Goal: Ask a question

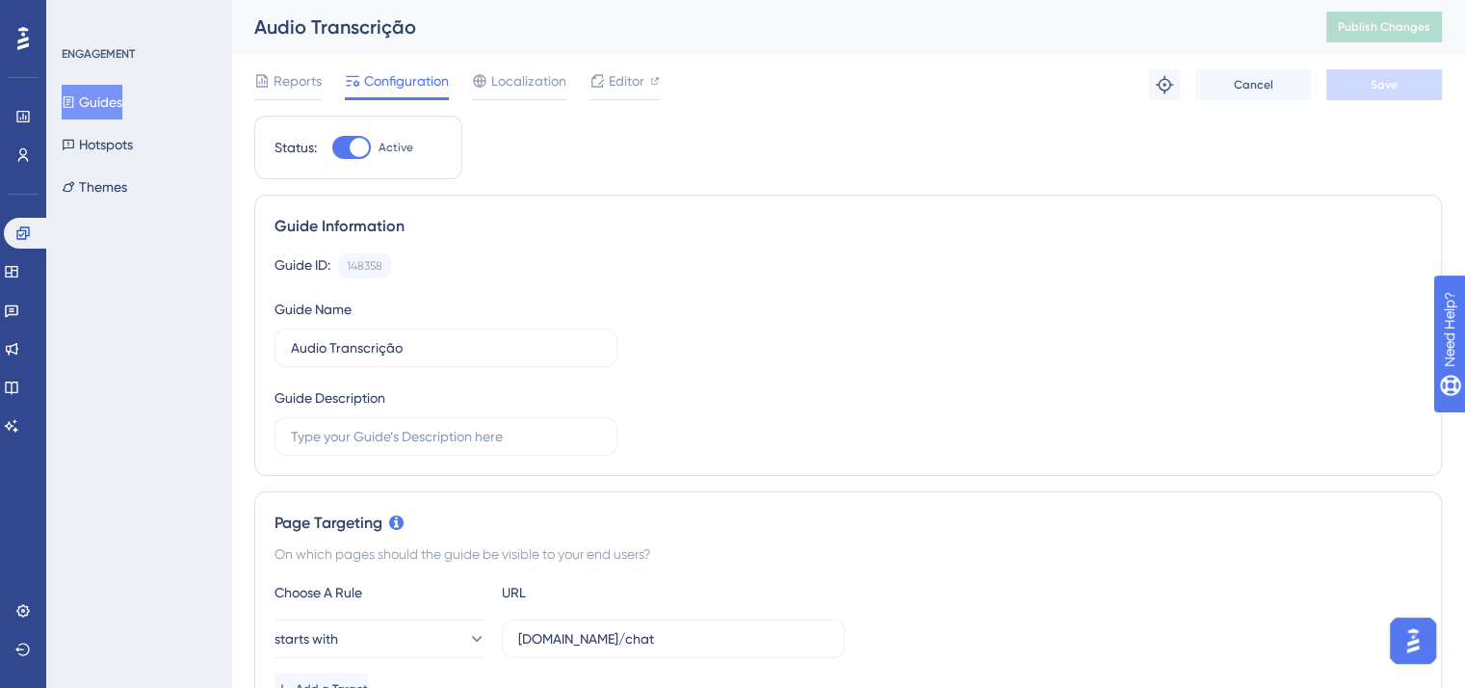
click at [1413, 633] on img "Open AI Assistant Launcher" at bounding box center [1412, 640] width 35 height 35
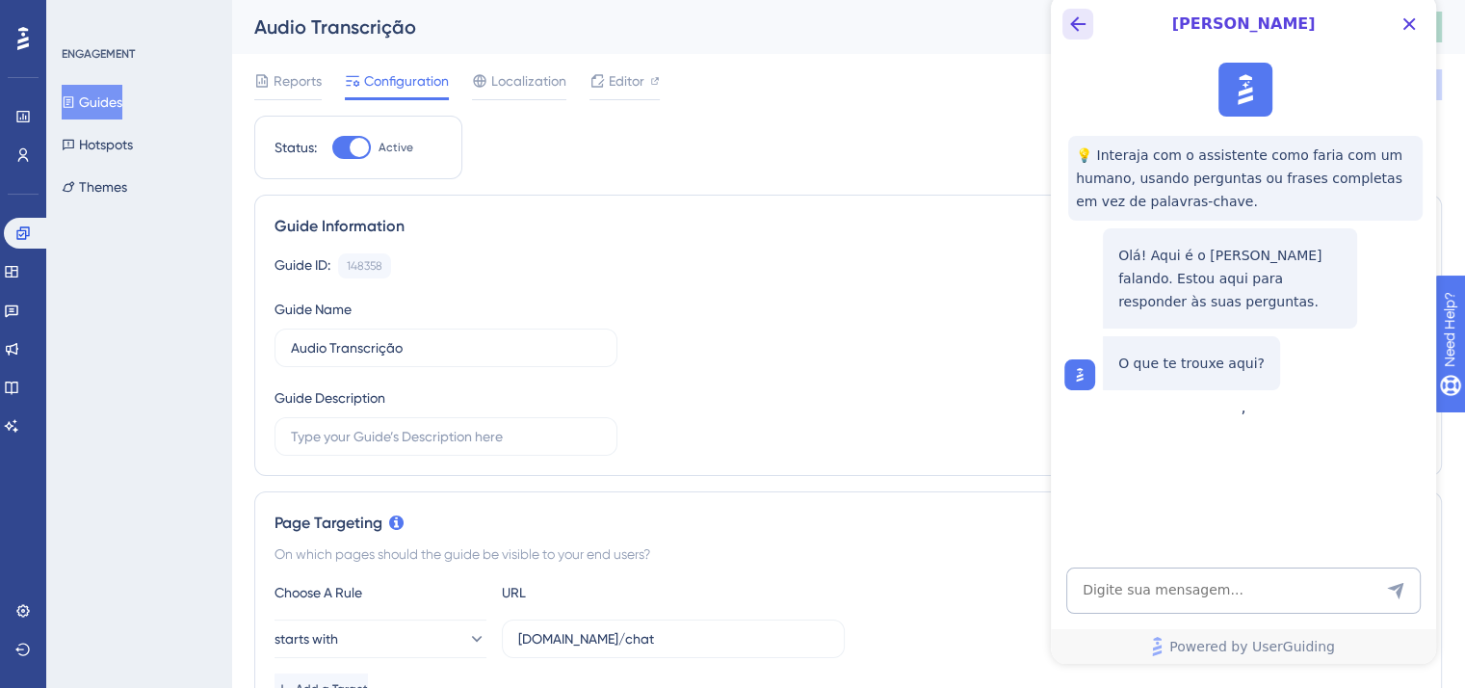
click at [1071, 30] on icon "Back Button" at bounding box center [1077, 24] width 23 height 23
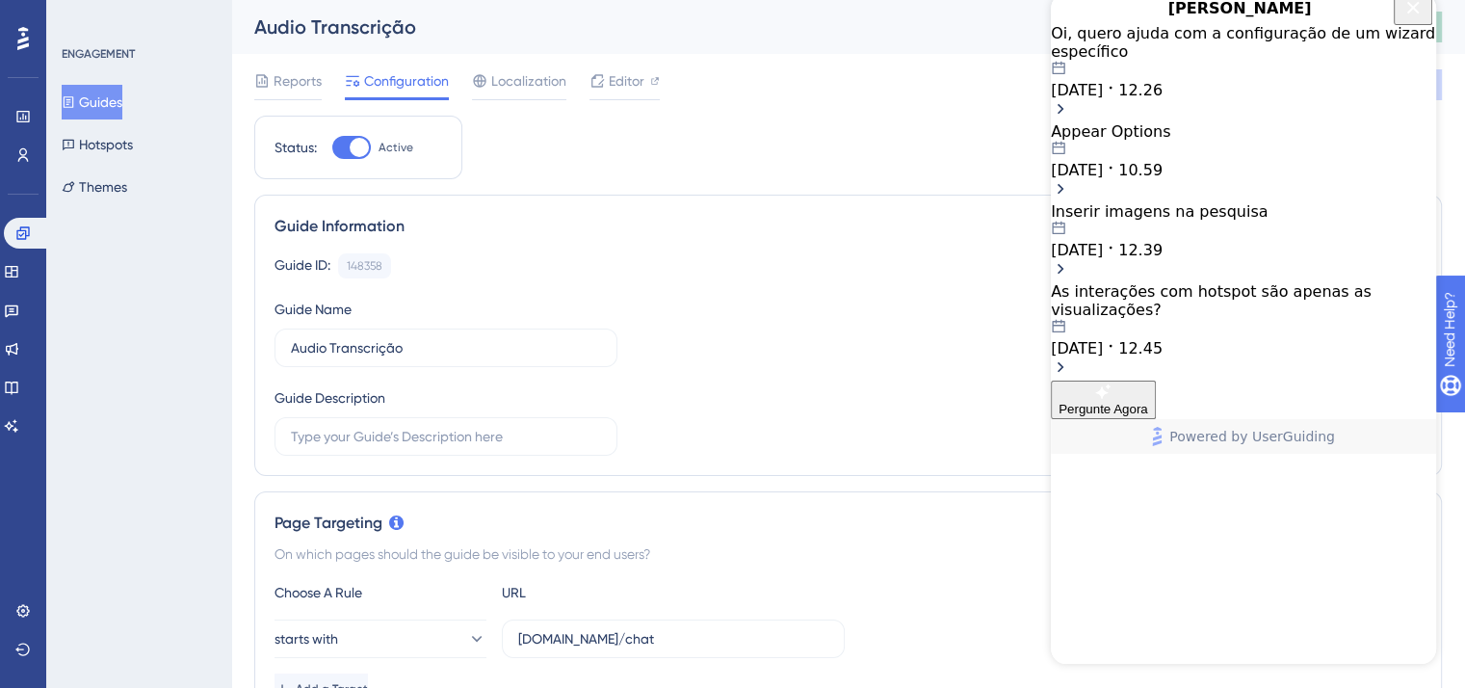
click at [1215, 99] on div "[DATE] 12.26" at bounding box center [1243, 80] width 385 height 39
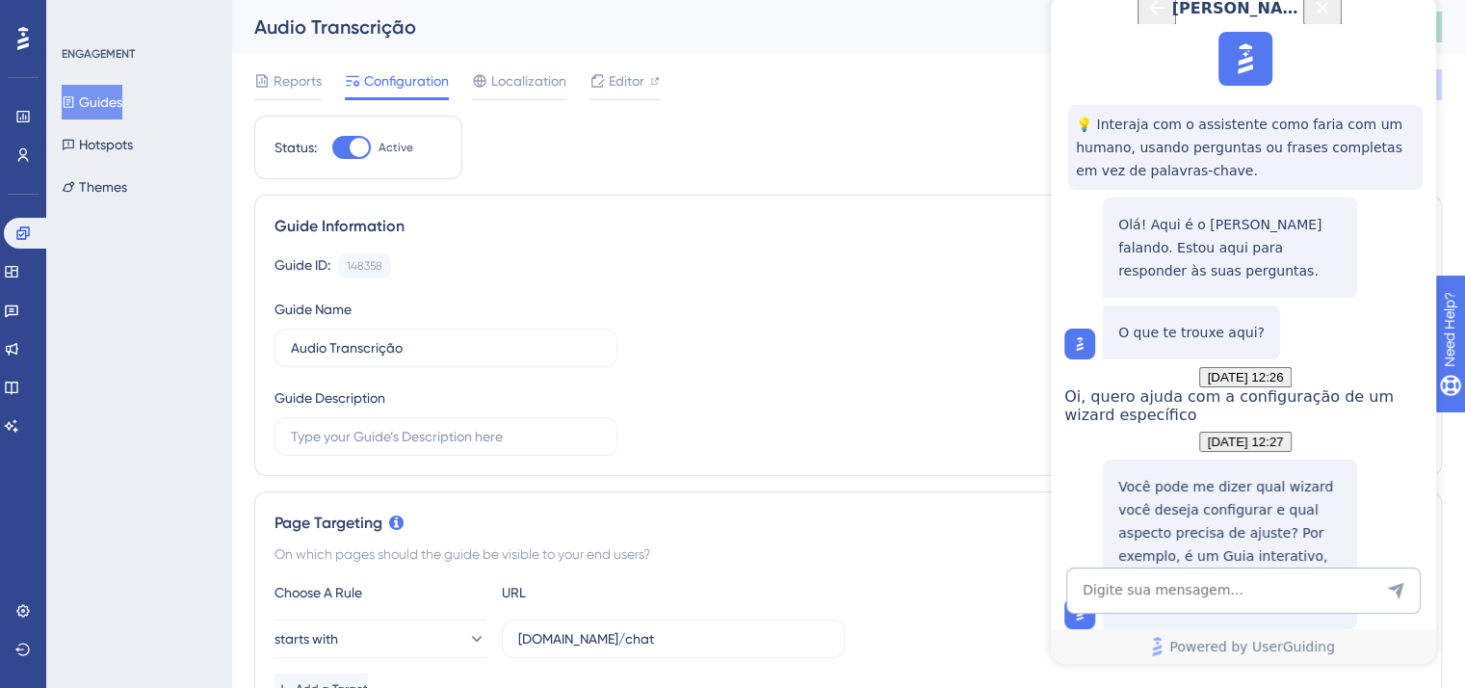
scroll to position [1419, 0]
click at [1257, 590] on textarea "AI Assistant Text Input" at bounding box center [1243, 590] width 354 height 46
drag, startPoint x: 1363, startPoint y: 184, endPoint x: 1178, endPoint y: 164, distance: 186.0
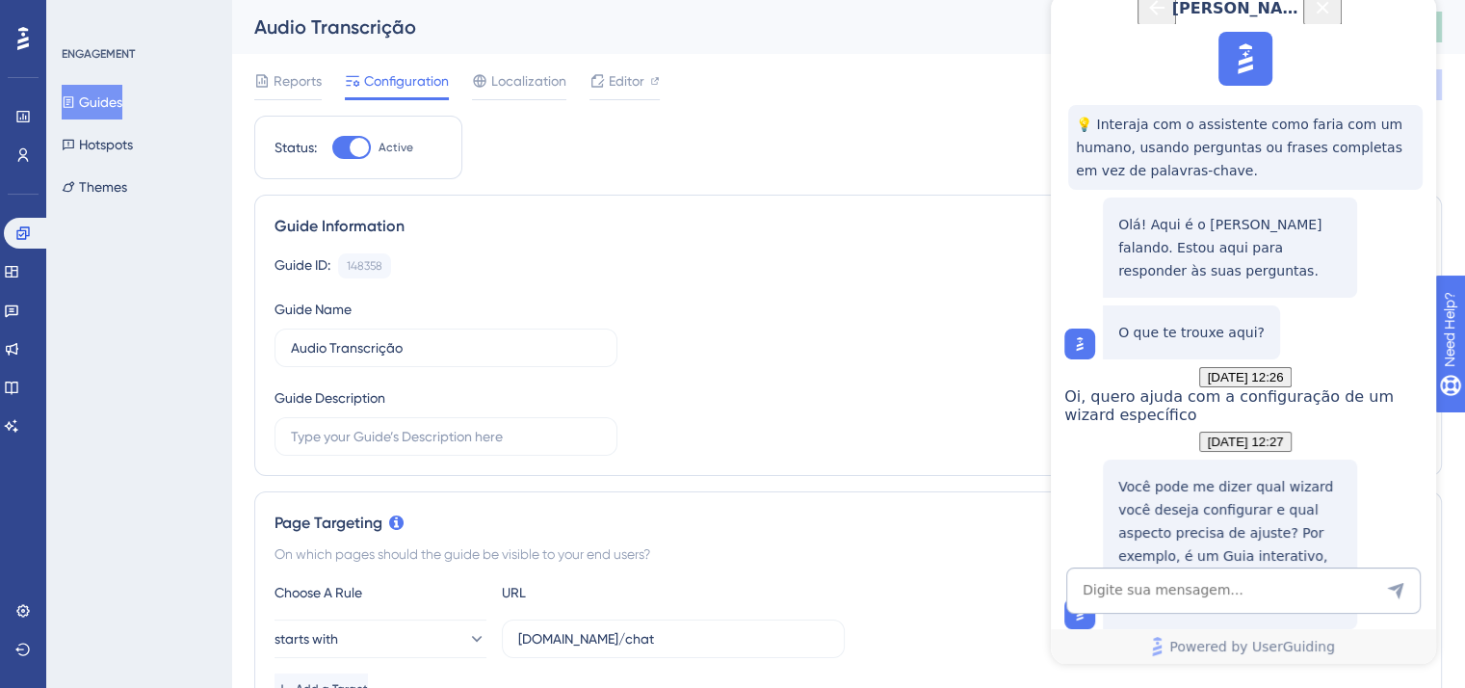
copy span "CSS selector está dando problemas, ele não está sendo exibido"
click at [1193, 607] on textarea "AI Assistant Text Input" at bounding box center [1243, 590] width 354 height 46
paste textarea "CSS selector está dando problemas, ele não está sendo exibido"
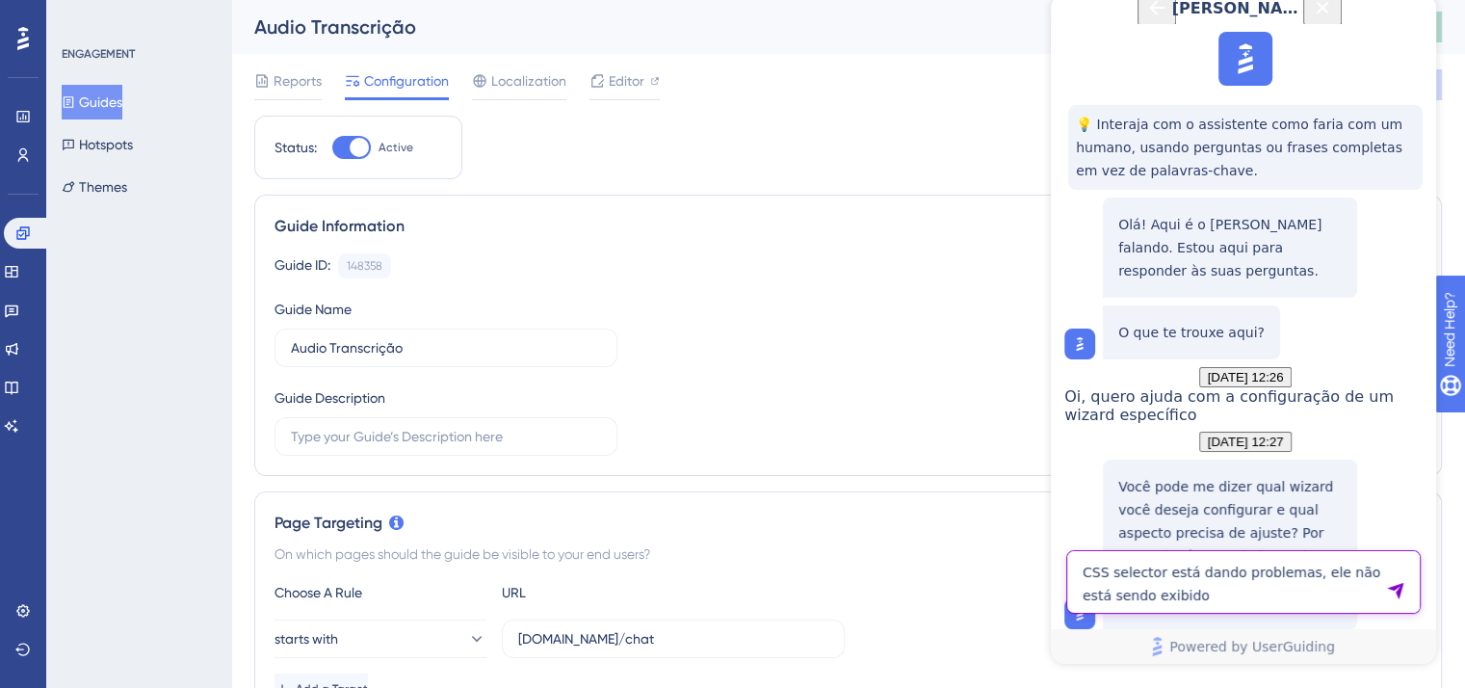
click at [1407, 581] on textarea "CSS selector está dando problemas, ele não está sendo exibido" at bounding box center [1243, 582] width 354 height 64
type textarea "CSS selector está dando problemas, ele não está sendo exibido"
click at [1400, 588] on icon "Send Message" at bounding box center [1395, 591] width 16 height 16
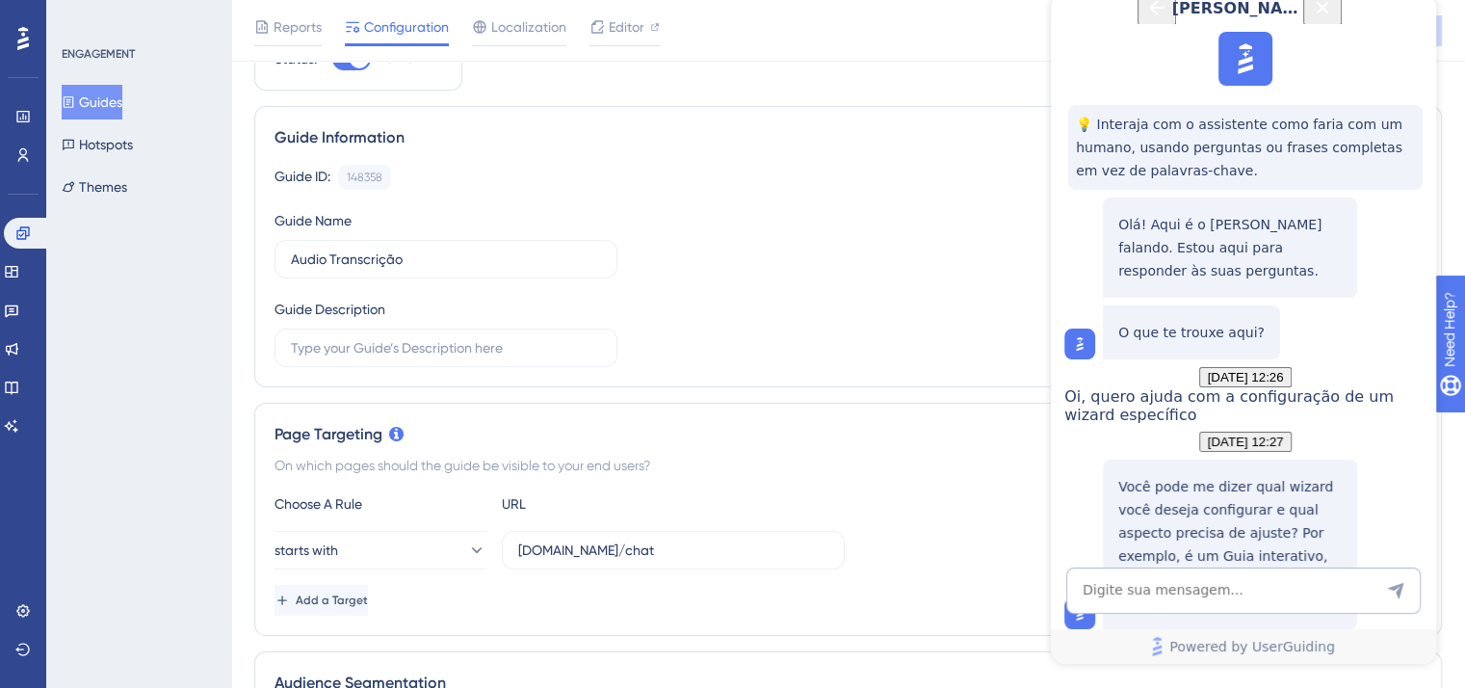
scroll to position [0, 0]
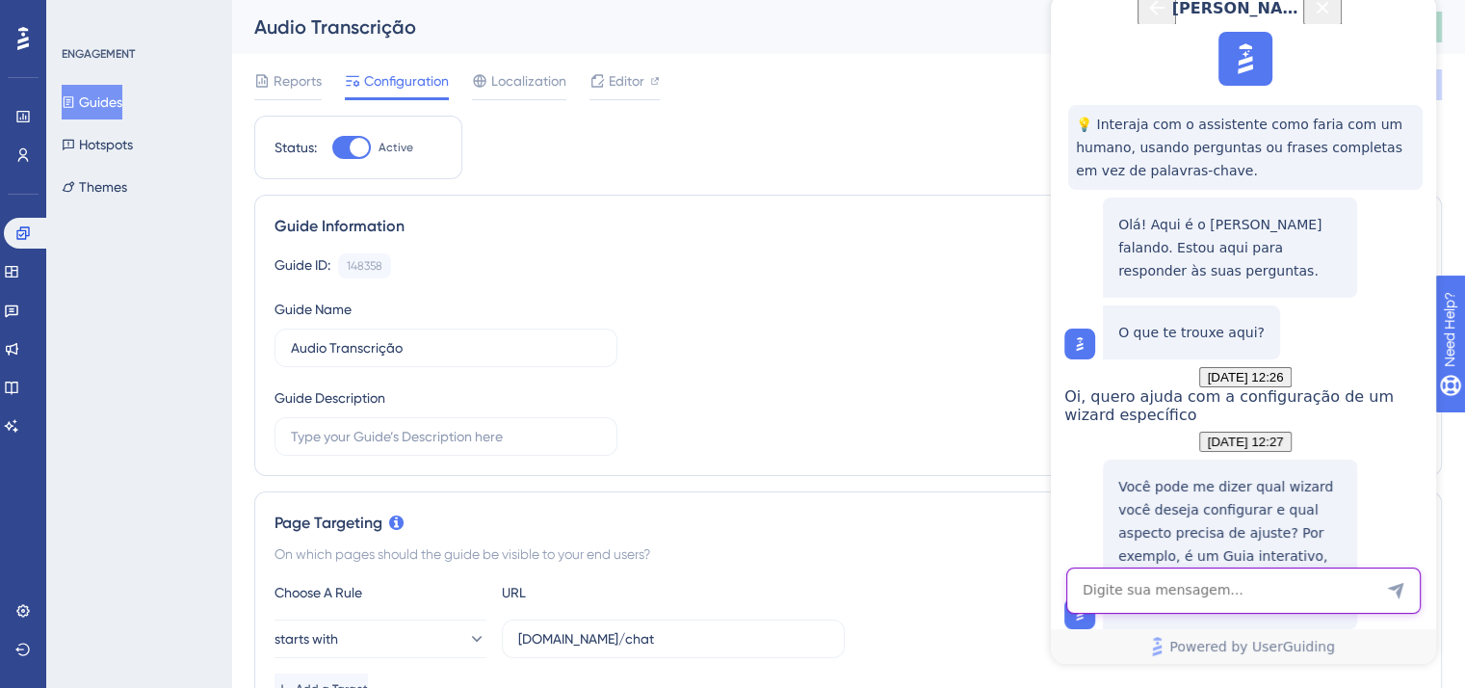
click at [1226, 573] on textarea "AI Assistant Text Input" at bounding box center [1243, 590] width 354 height 46
type textarea "Já fiz isso tudo e continuo com o mesmo problema"
click at [1214, 584] on textarea "AI Assistant Text Input" at bounding box center [1243, 590] width 354 height 46
type textarea "Sigo com o mesmo problema"
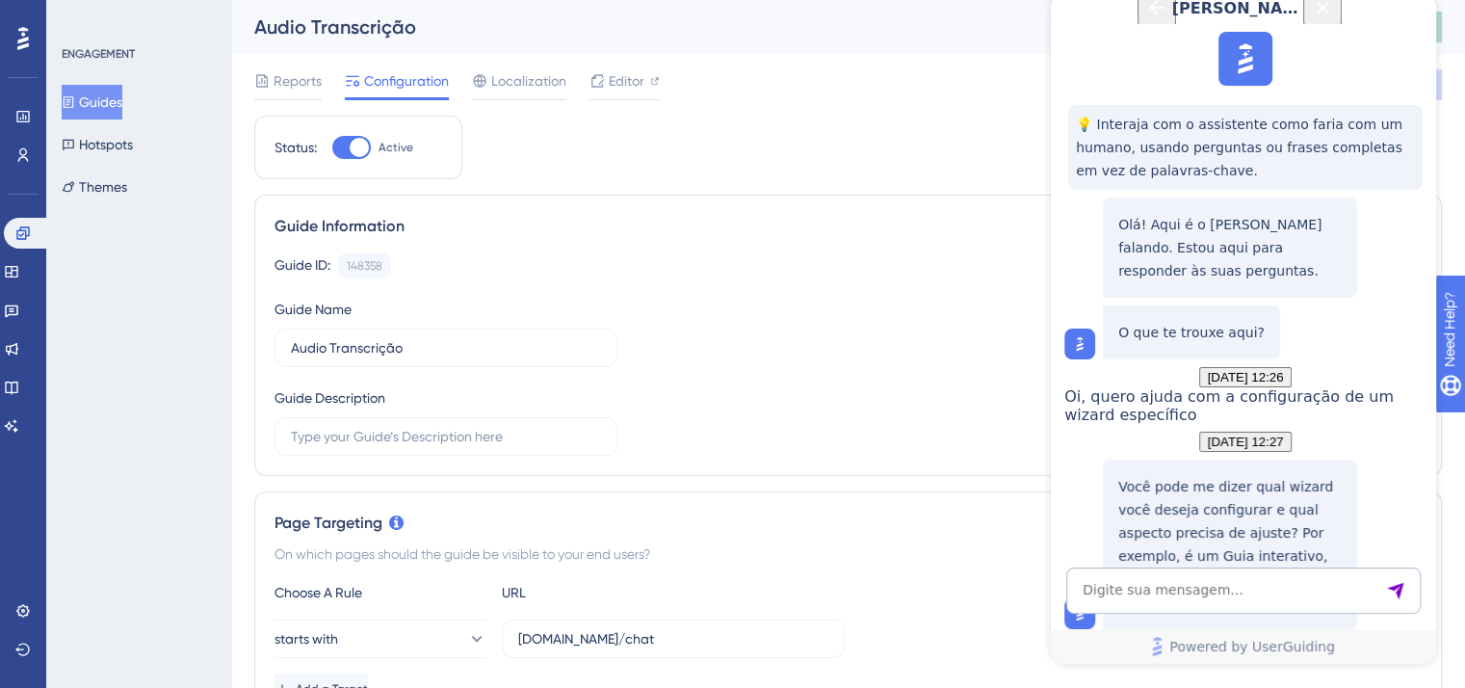
scroll to position [2667, 0]
click at [643, 77] on div "Editor" at bounding box center [624, 80] width 70 height 23
click at [1216, 573] on textarea "AI Assistant Text Input" at bounding box center [1243, 590] width 354 height 46
paste textarea "CSS selector #transcription-button"
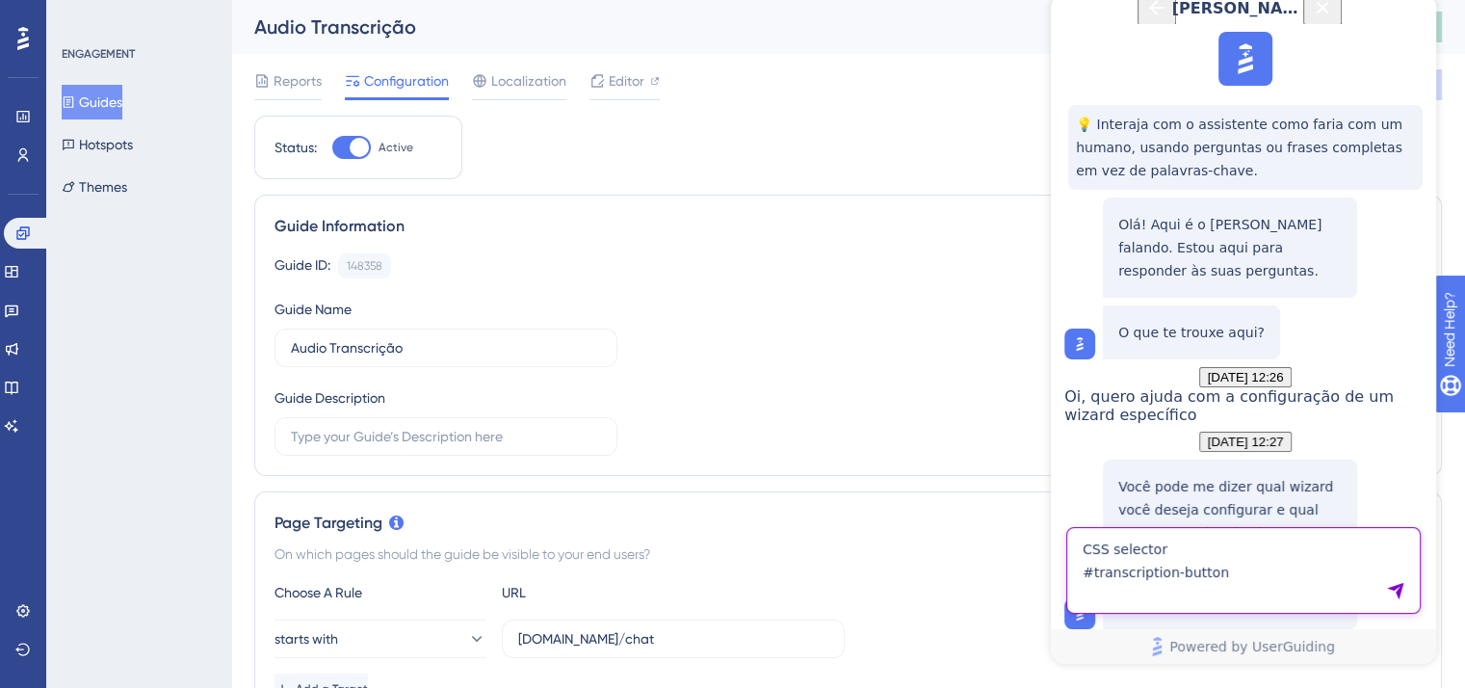
type textarea "CSS selector #transcription-button"
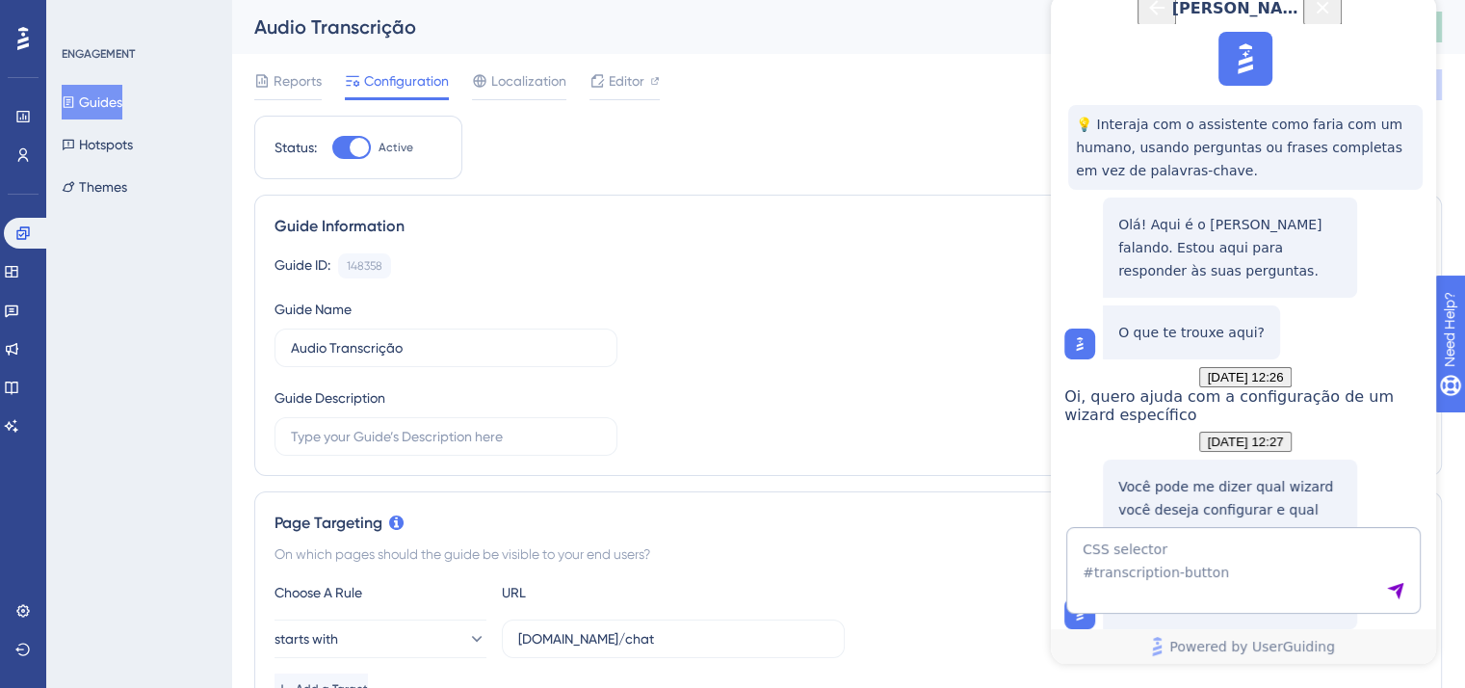
click at [1390, 590] on icon "Send Message" at bounding box center [1395, 590] width 19 height 19
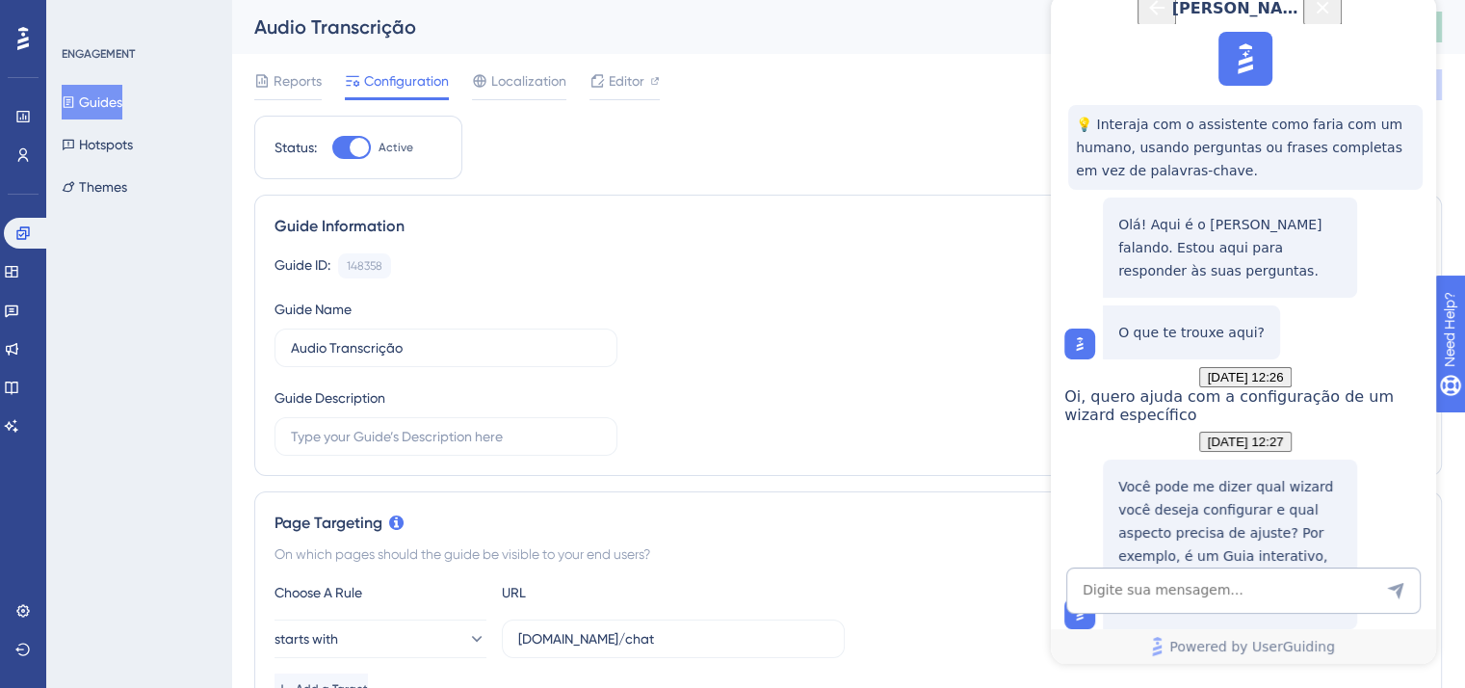
scroll to position [3137, 0]
drag, startPoint x: 1167, startPoint y: 387, endPoint x: 1337, endPoint y: 397, distance: 170.7
copy p "Wait until element is present”"
click at [1145, 604] on textarea "AI Assistant Text Input" at bounding box center [1243, 590] width 354 height 46
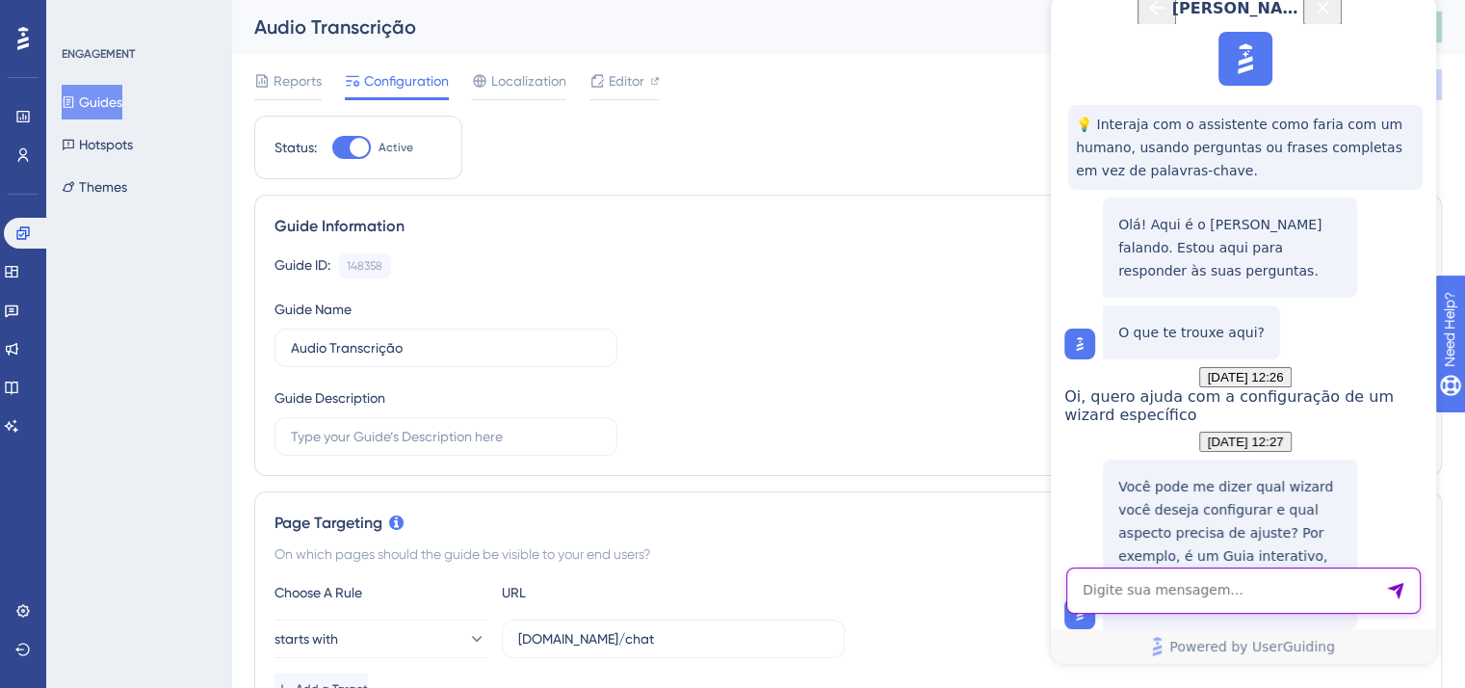
paste textarea "Wait until element is present”"
paste textarea "10000"
type textarea "Wait until element is present 10000s"
click at [1270, 582] on textarea "AI Assistant Text Input" at bounding box center [1243, 590] width 354 height 46
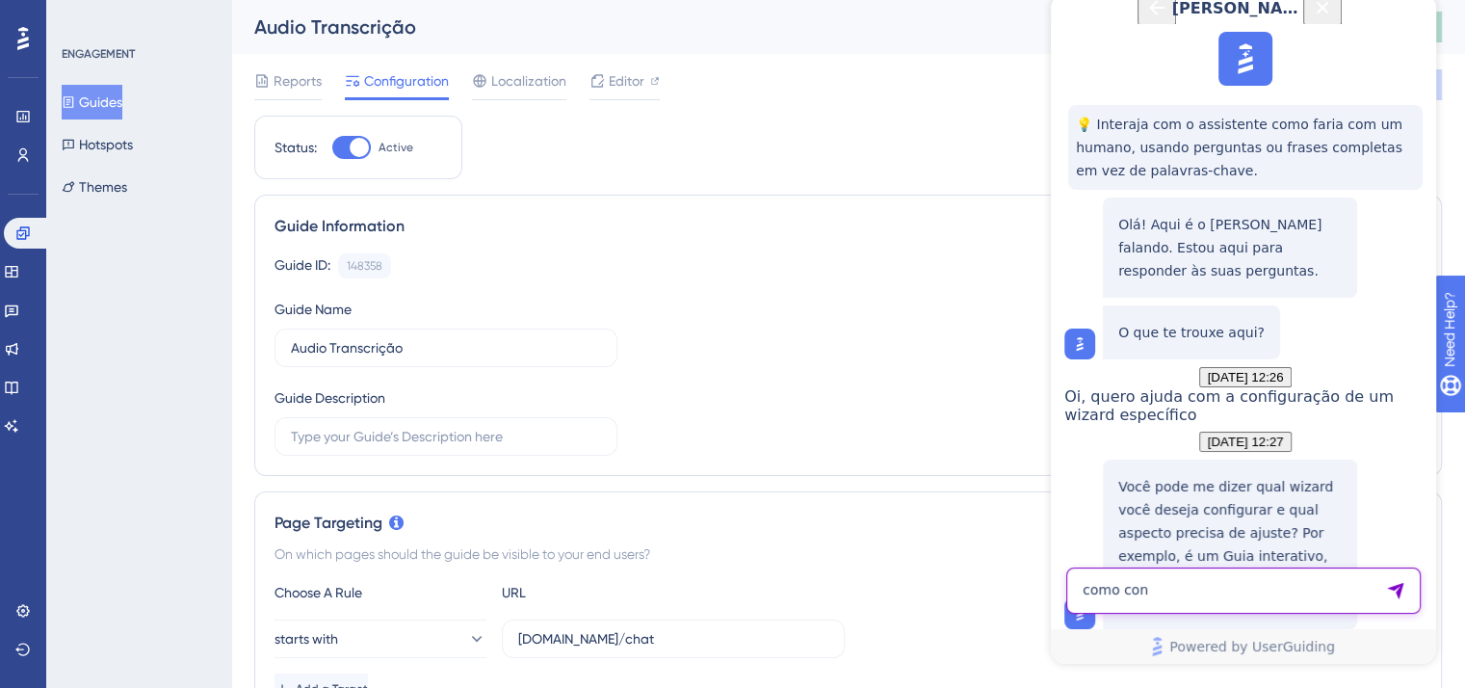
scroll to position [3249, 0]
drag, startPoint x: 1168, startPoint y: 137, endPoint x: 1352, endPoint y: 130, distance: 184.0
drag, startPoint x: 1171, startPoint y: 114, endPoint x: 1392, endPoint y: 135, distance: 222.5
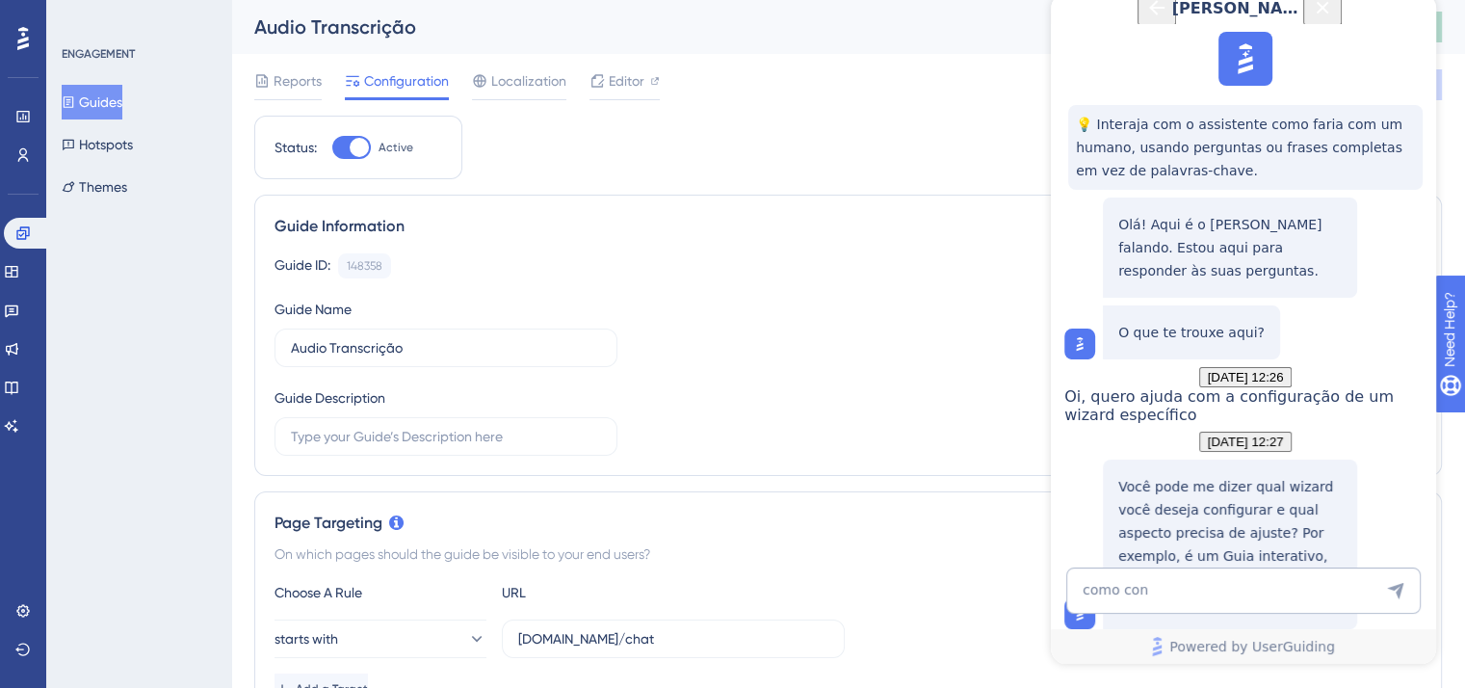
copy p "se o elemento com ID "transcription-button" está sendo criado e mantido no DOM."
click at [1255, 593] on textarea "como con" at bounding box center [1243, 590] width 354 height 46
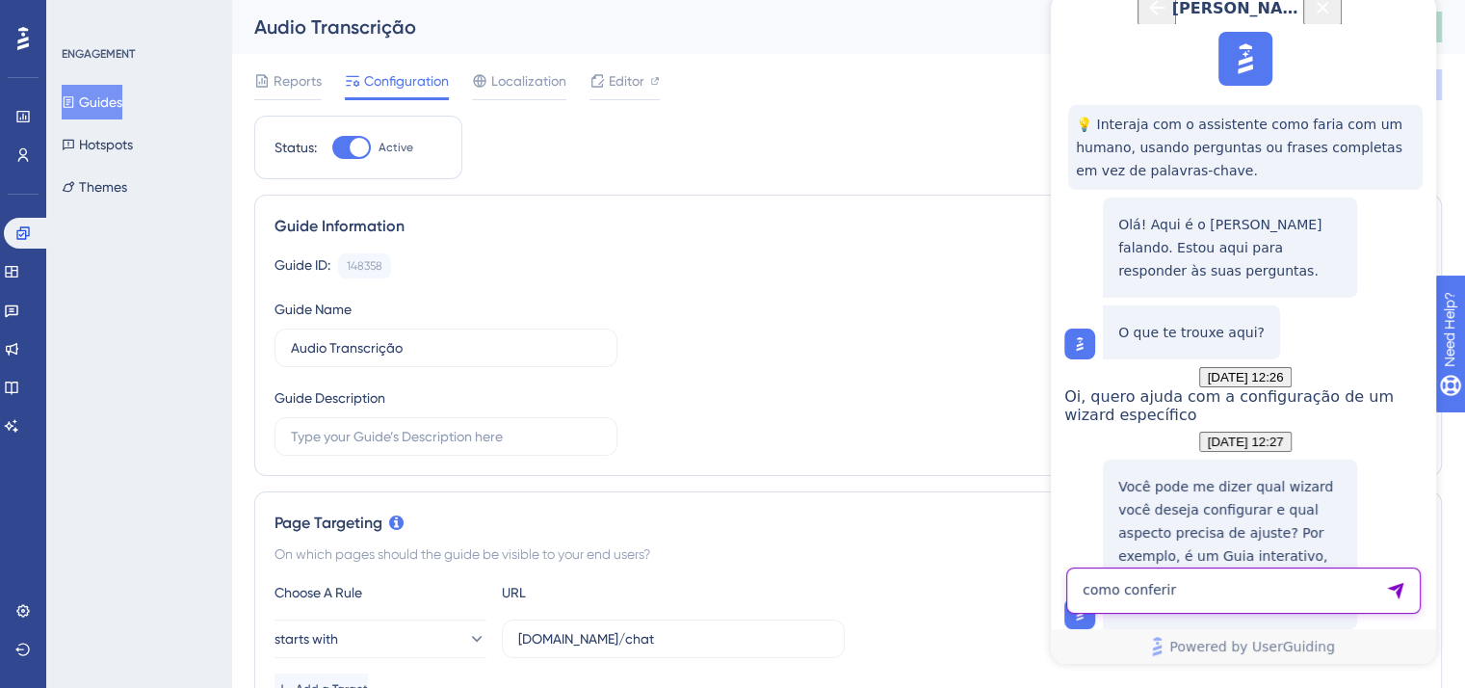
paste textarea "se o elemento com ID "transcription-button" está sendo criado e mantido no DOM."
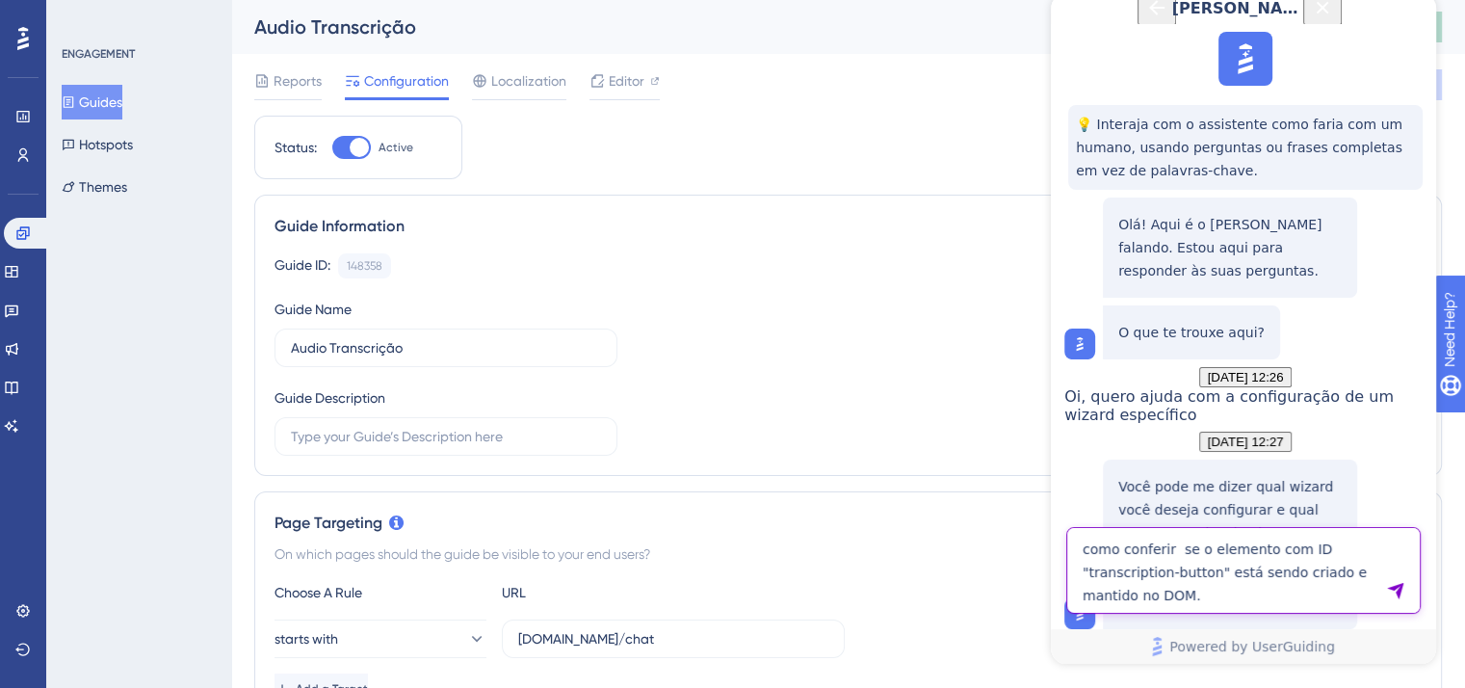
type textarea "como conferir se o elemento com ID "transcription-button" está sendo criado e m…"
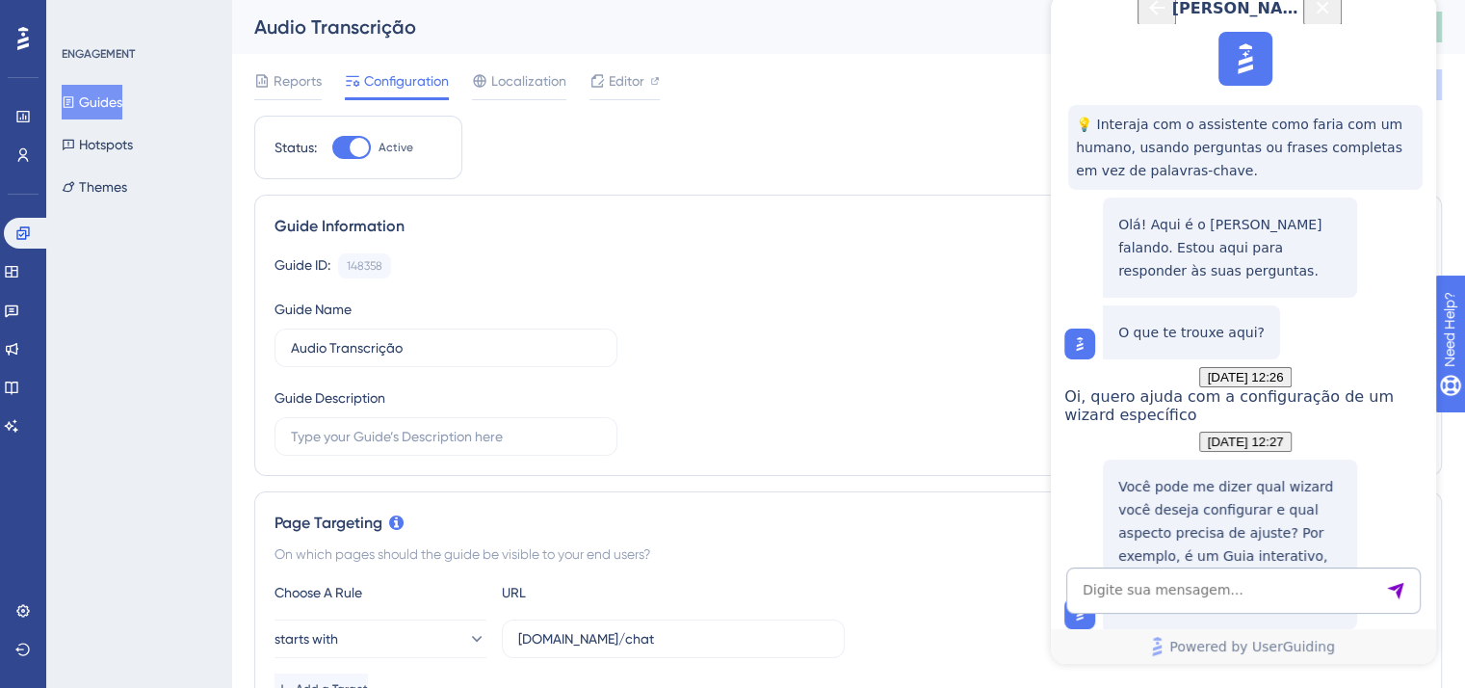
scroll to position [4031, 0]
click at [1173, 586] on textarea "AI Assistant Text Input" at bounding box center [1243, 590] width 354 height 46
type textarea "Conferido, tudo certo"
drag, startPoint x: 1313, startPoint y: 294, endPoint x: 1357, endPoint y: 300, distance: 43.9
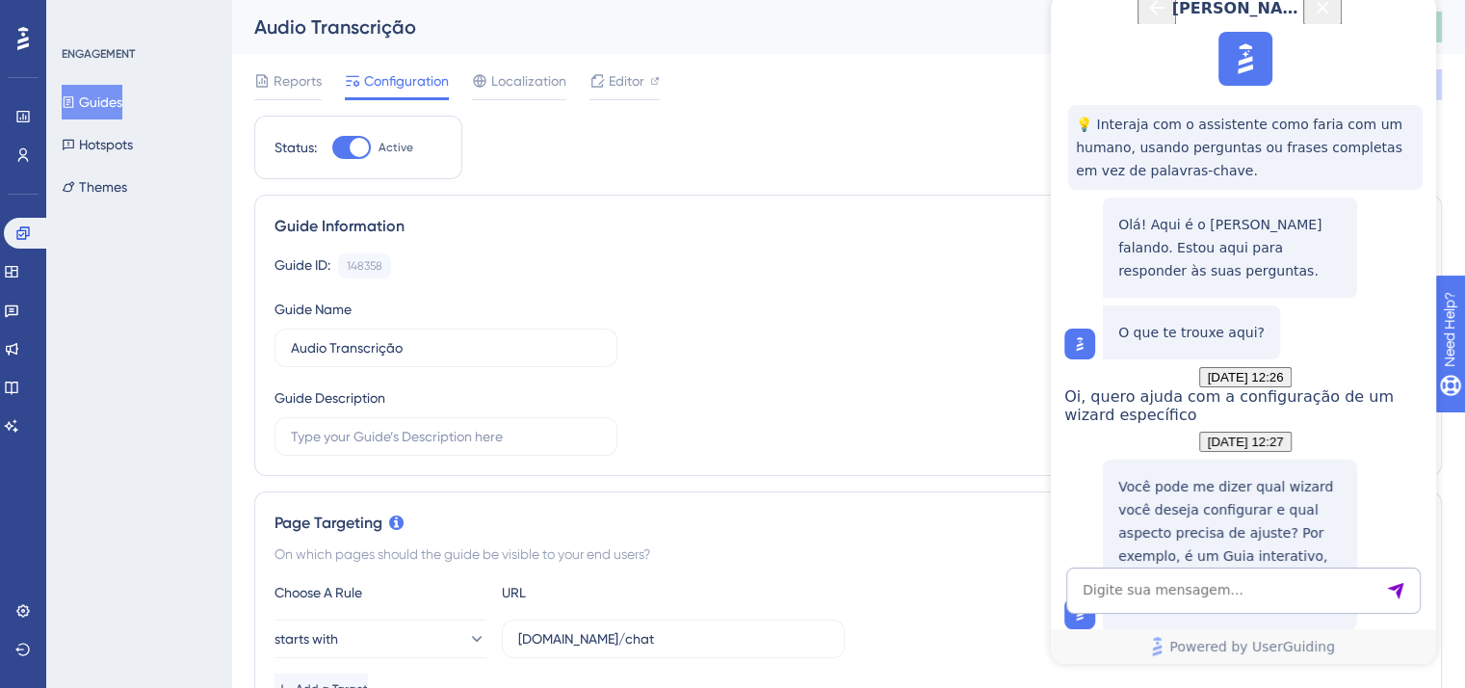
copy p "z-index"
click at [1220, 600] on textarea "AI Assistant Text Input" at bounding box center [1243, 590] width 354 height 46
paste textarea "z-index"
type textarea "Como conferir z-index?"
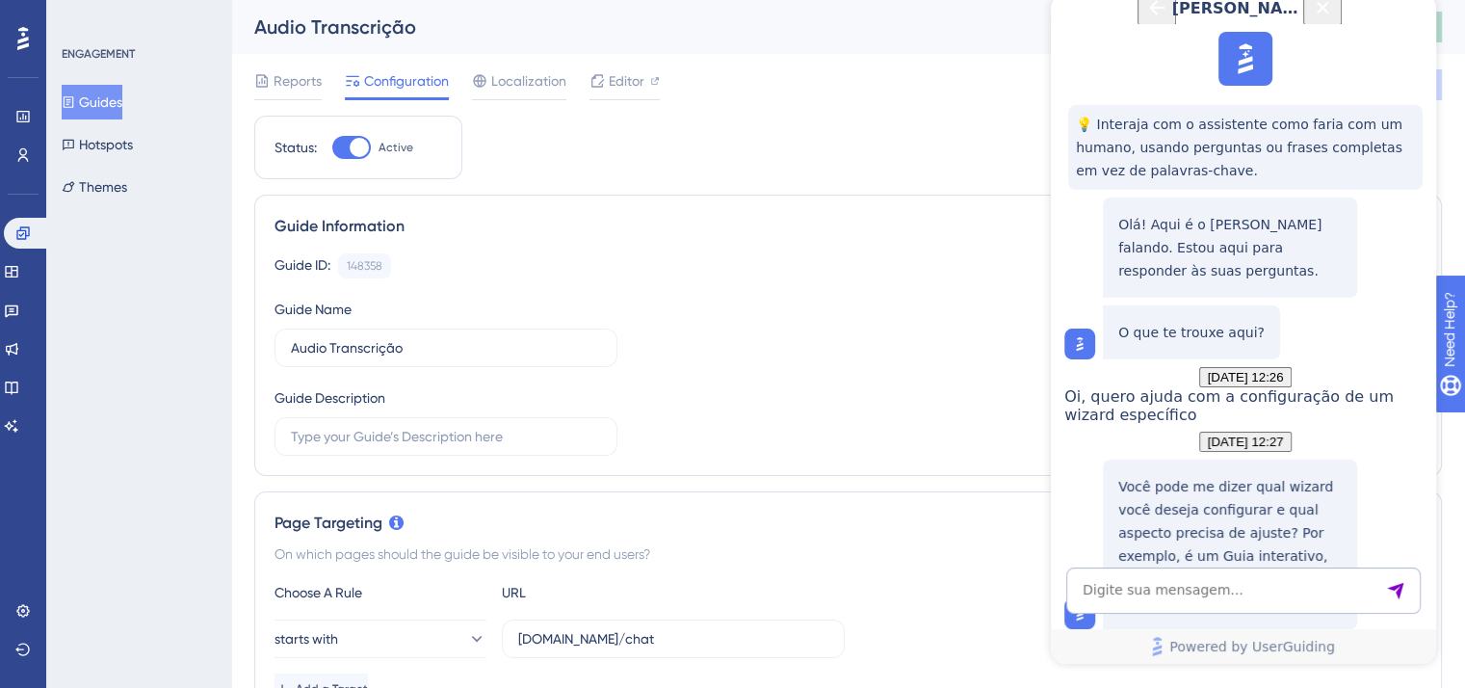
scroll to position [4901, 0]
drag, startPoint x: 1118, startPoint y: 389, endPoint x: 1163, endPoint y: 393, distance: 45.4
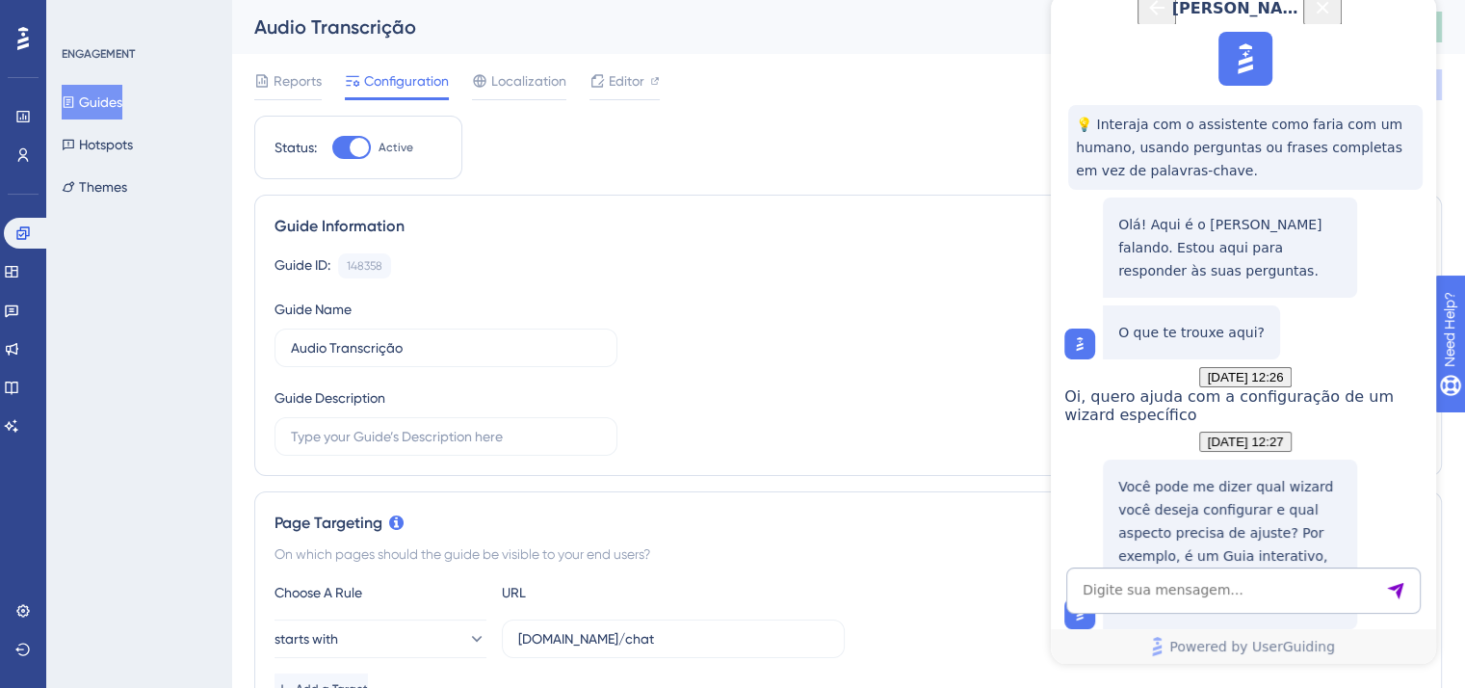
copy p "z-index"
click at [1290, 581] on textarea "AI Assistant Text Input" at bounding box center [1243, 590] width 354 height 46
paste textarea "backface-visibilityvisible"
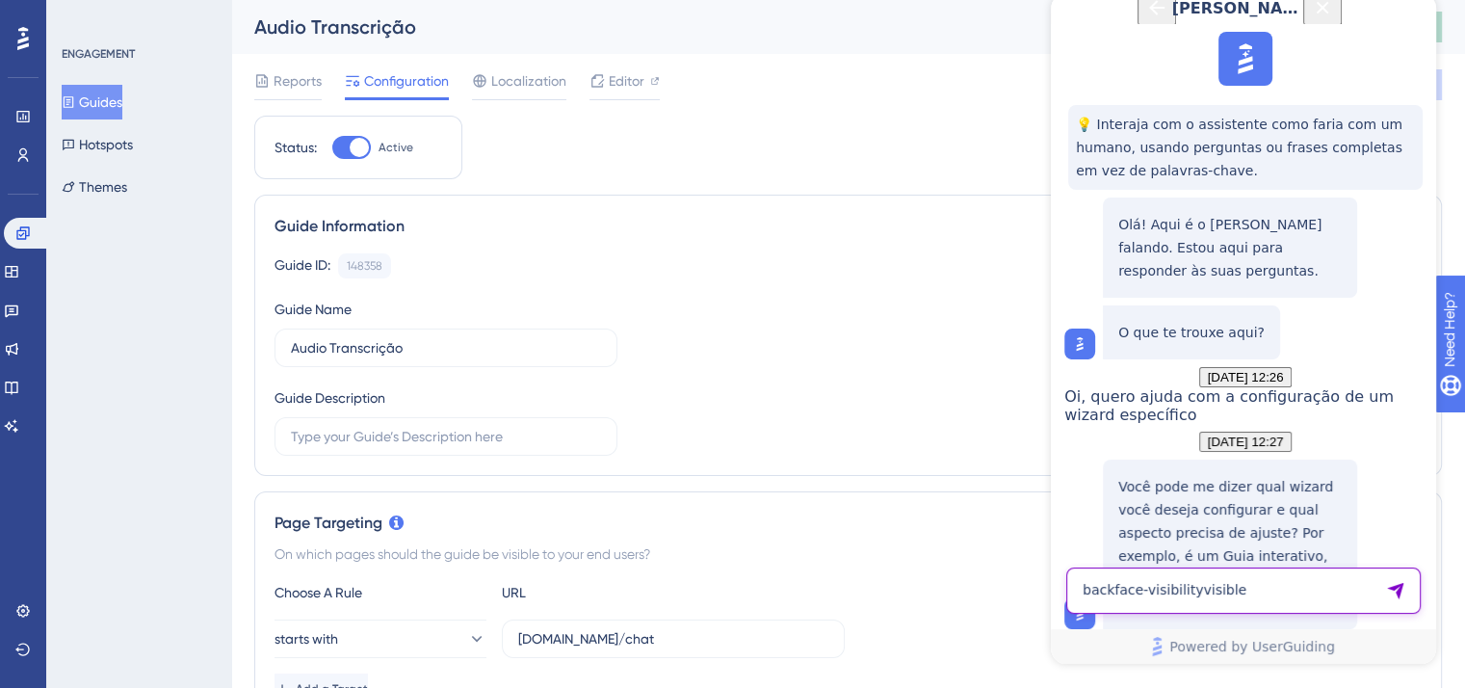
click at [1188, 594] on textarea "backface-visibilityvisible" at bounding box center [1243, 590] width 354 height 46
paste textarea "displayblock"
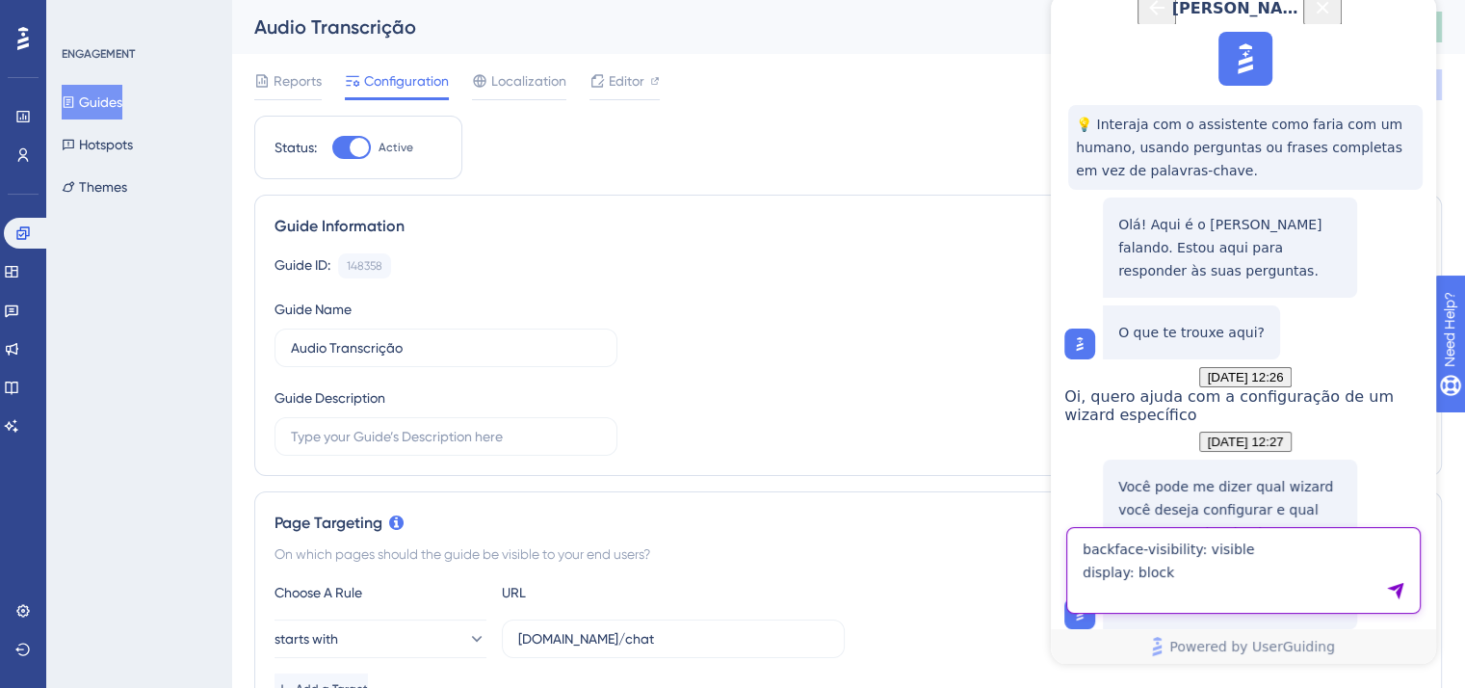
type textarea "backface-visibility: visible display: block"
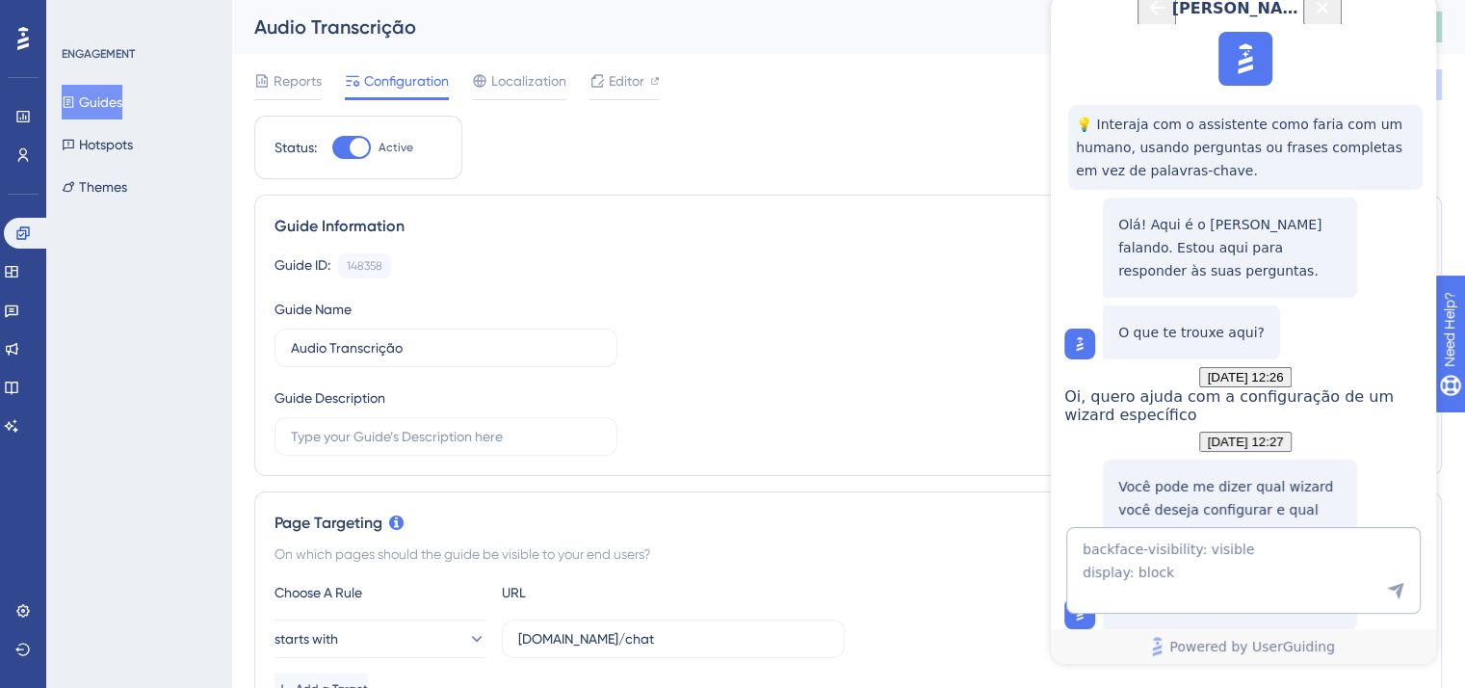
click at [1391, 584] on icon "Send Message" at bounding box center [1395, 590] width 19 height 19
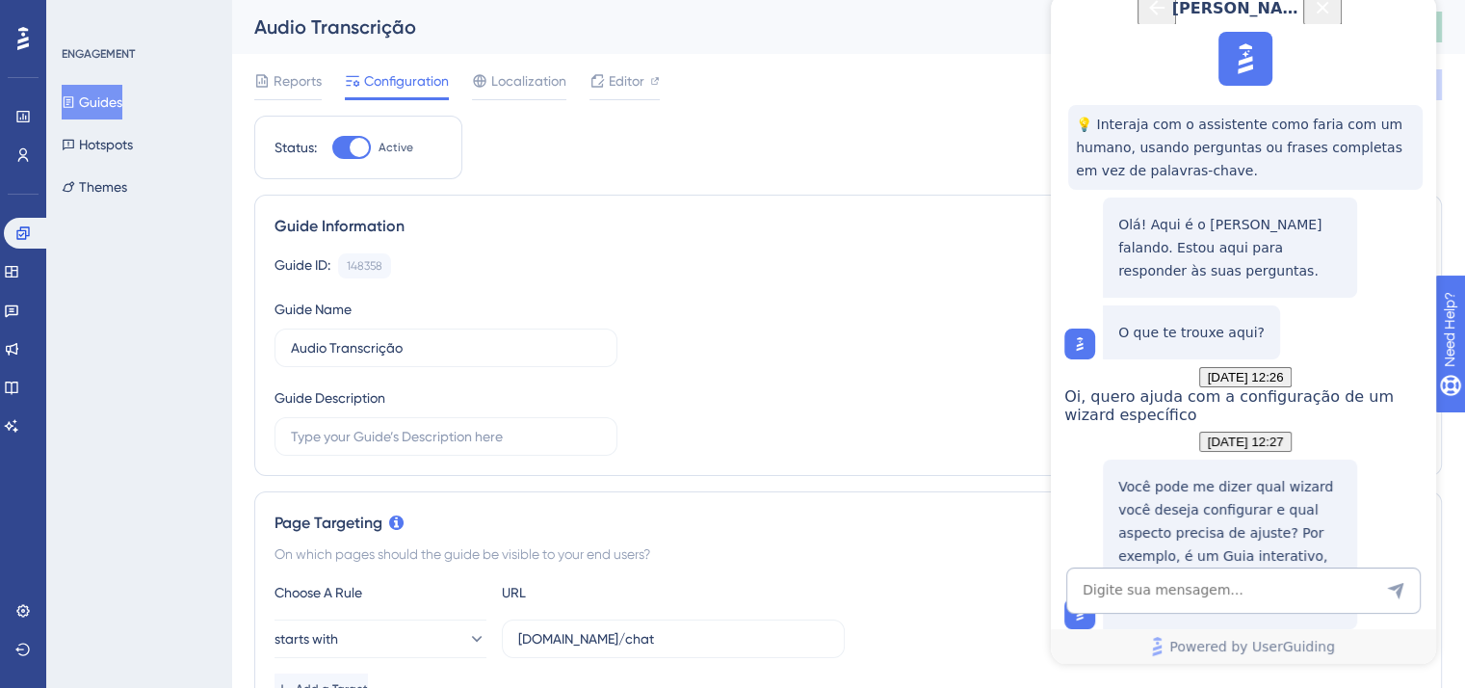
scroll to position [5302, 0]
copy p "position"
click at [1278, 610] on textarea "AI Assistant Text Input" at bounding box center [1243, 590] width 354 height 46
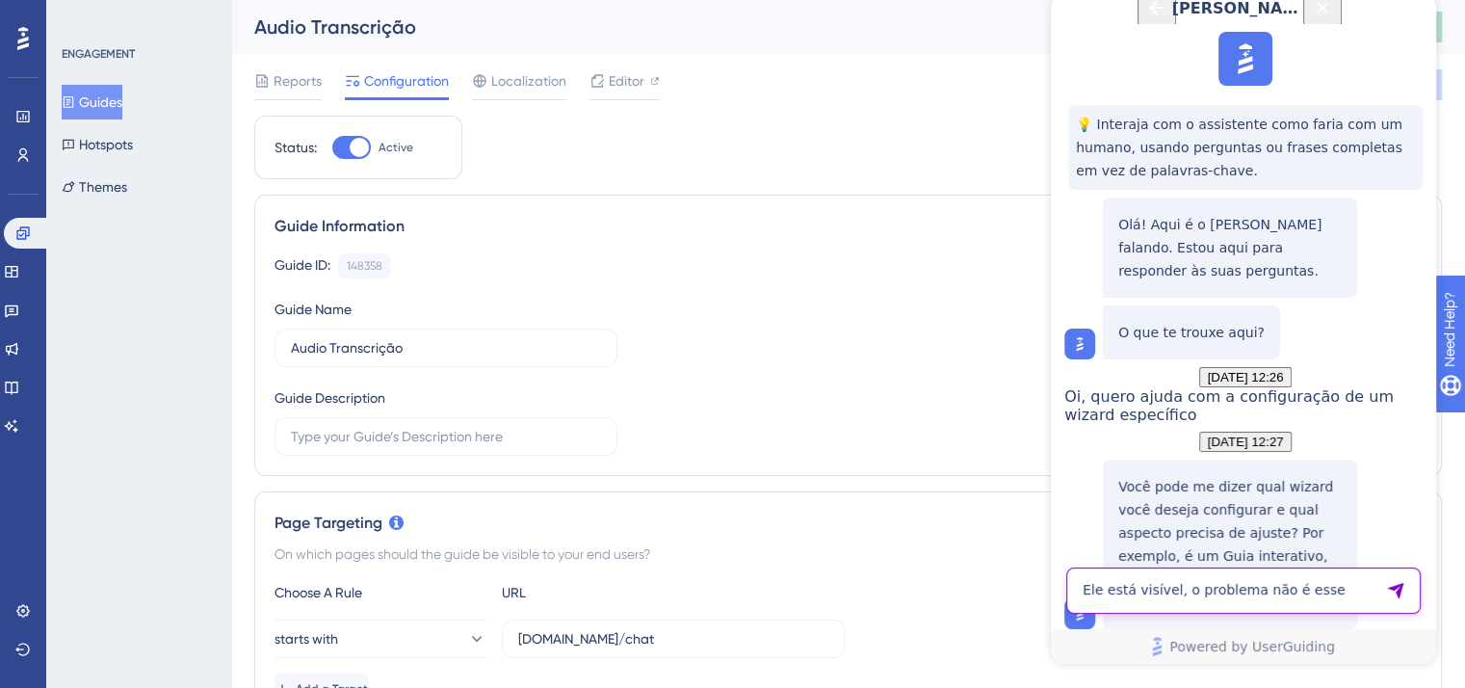
type textarea "Ele está visível, o problema não é esse"
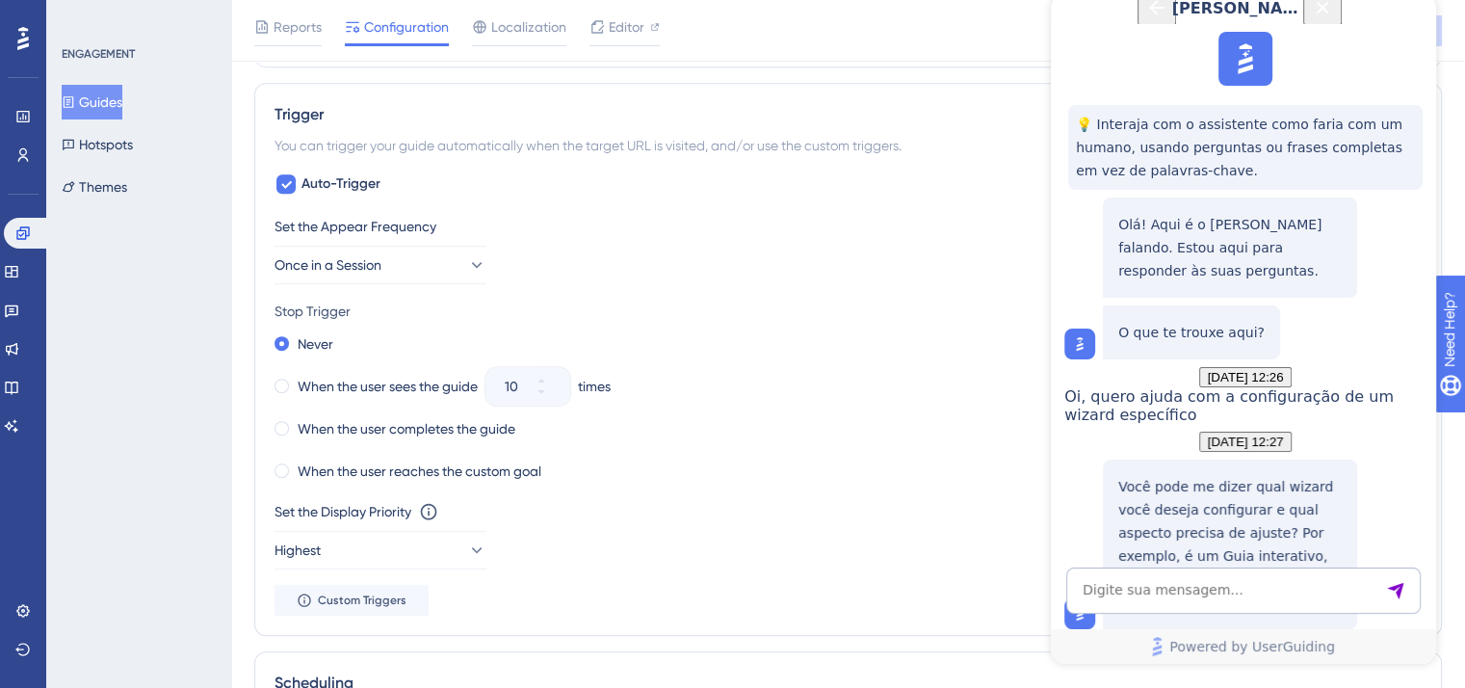
scroll to position [867, 0]
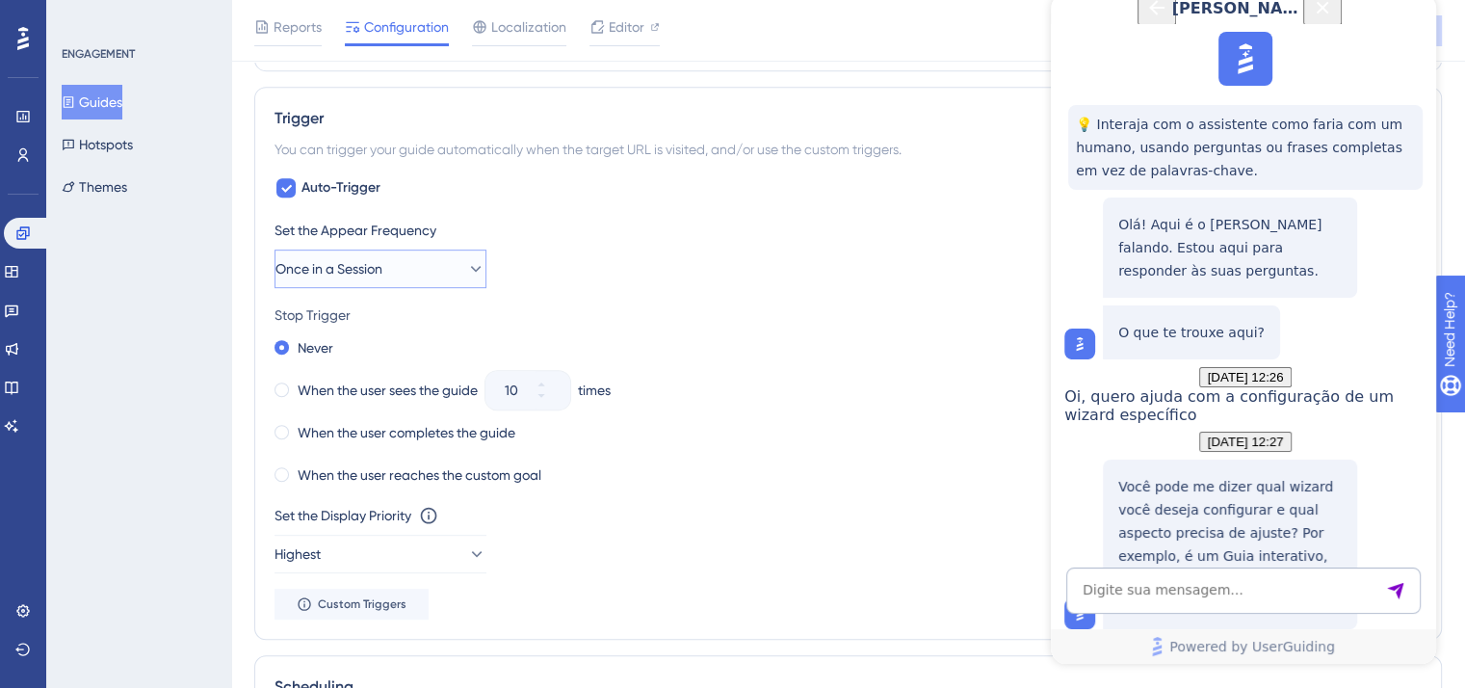
click at [466, 267] on icon at bounding box center [475, 268] width 19 height 19
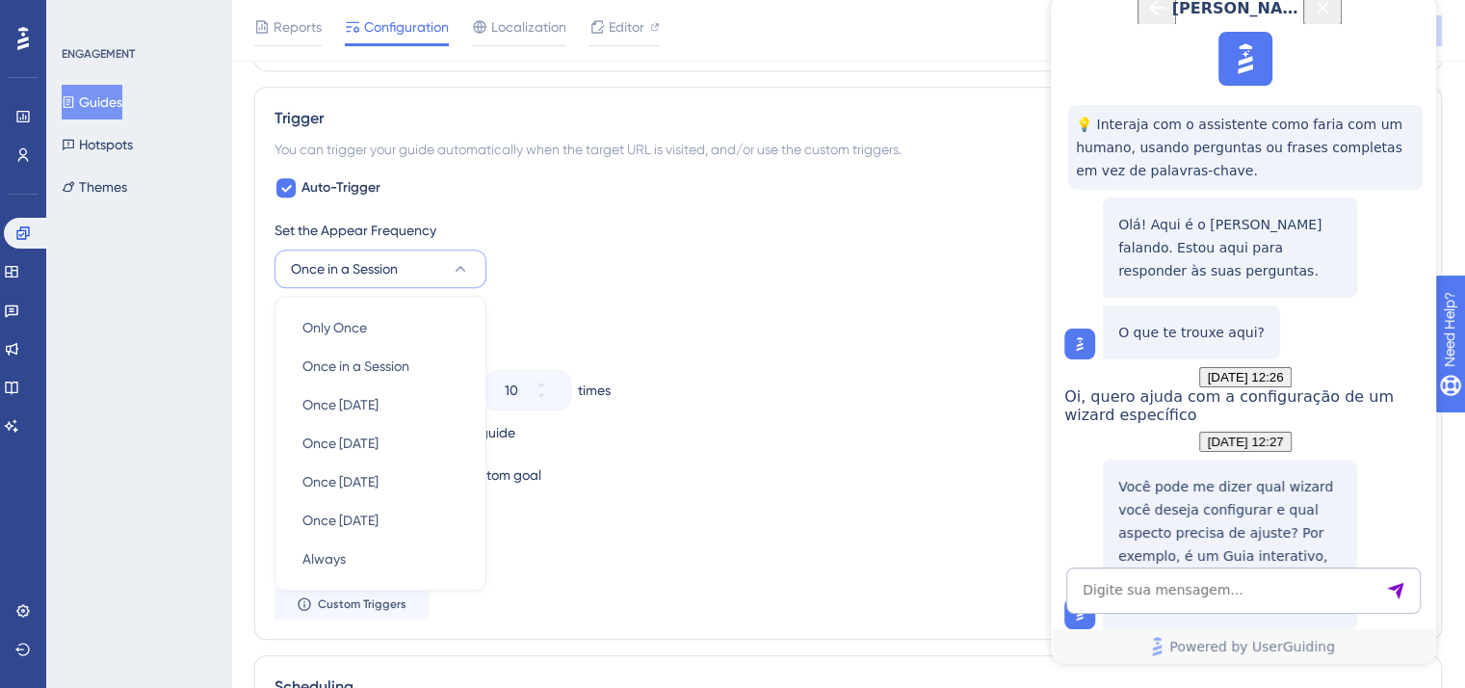
scroll to position [963, 0]
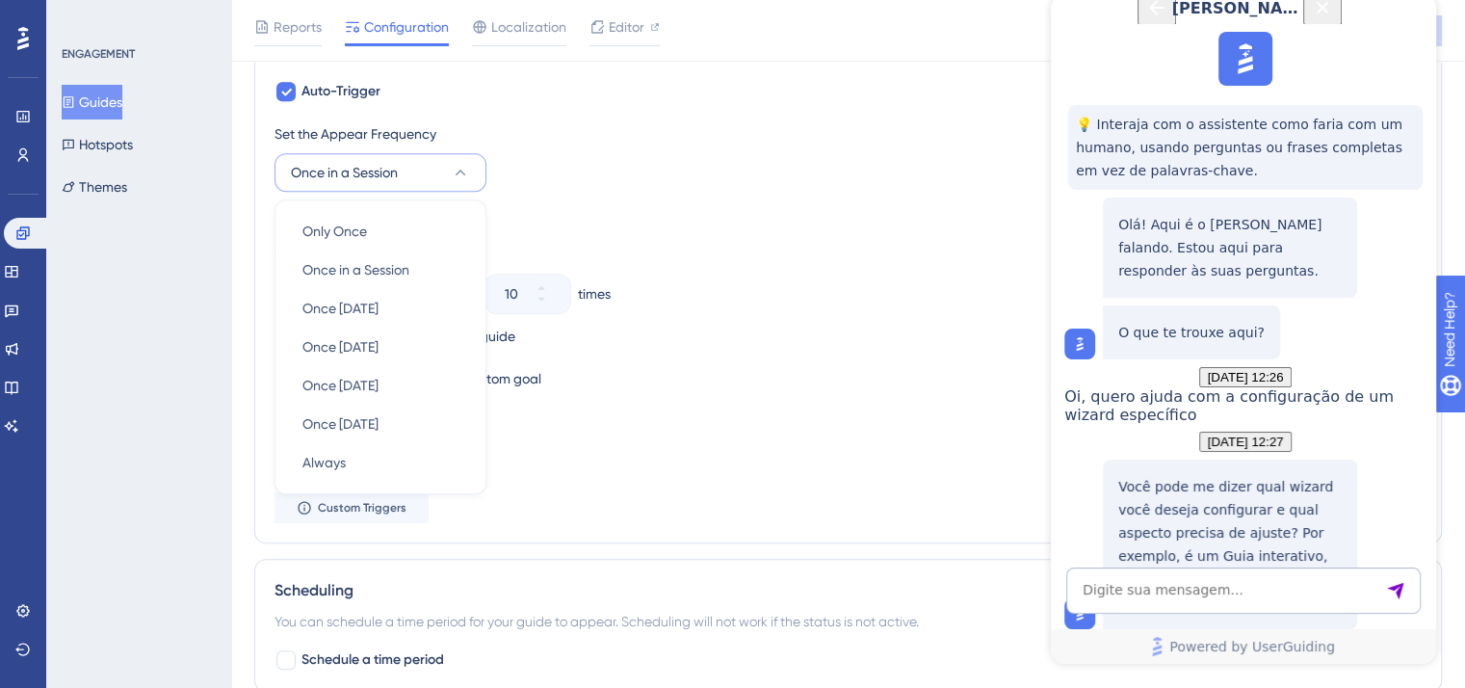
click at [694, 218] on div "Stop Trigger" at bounding box center [847, 218] width 1147 height 23
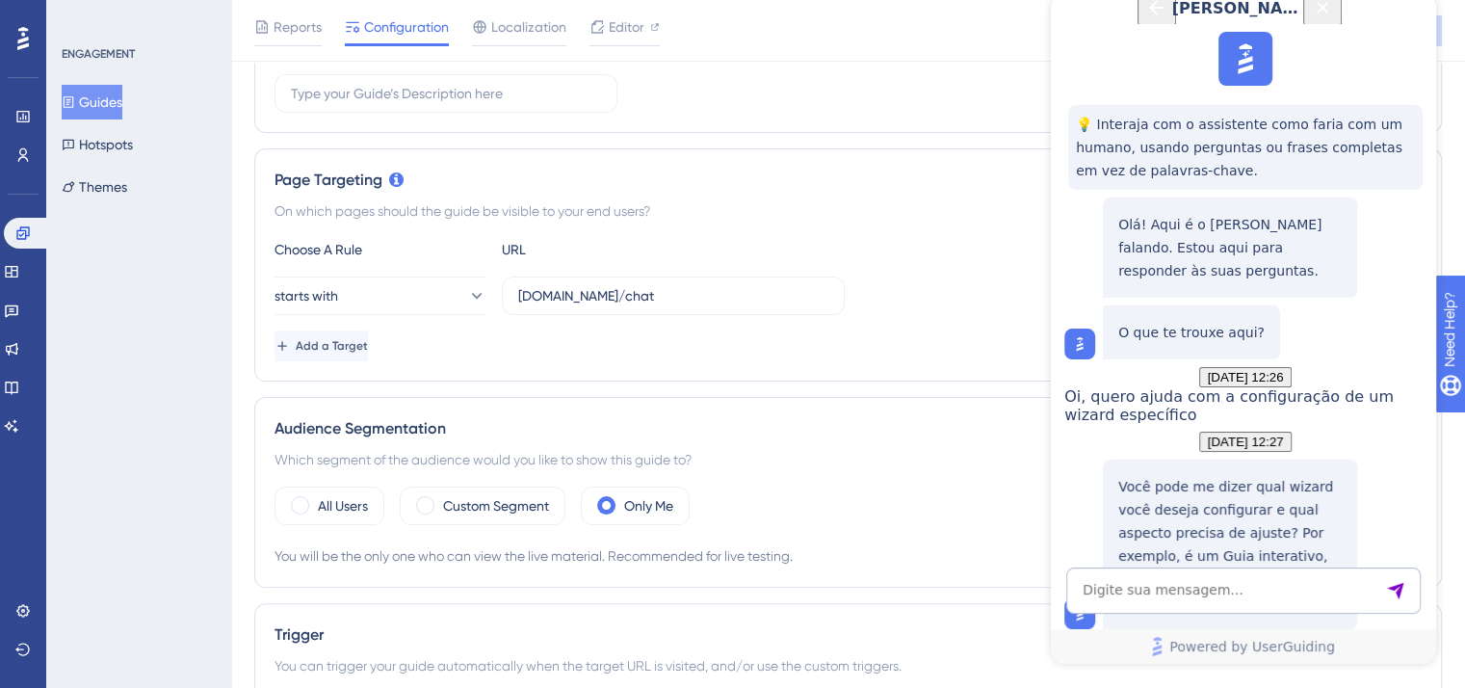
scroll to position [0, 0]
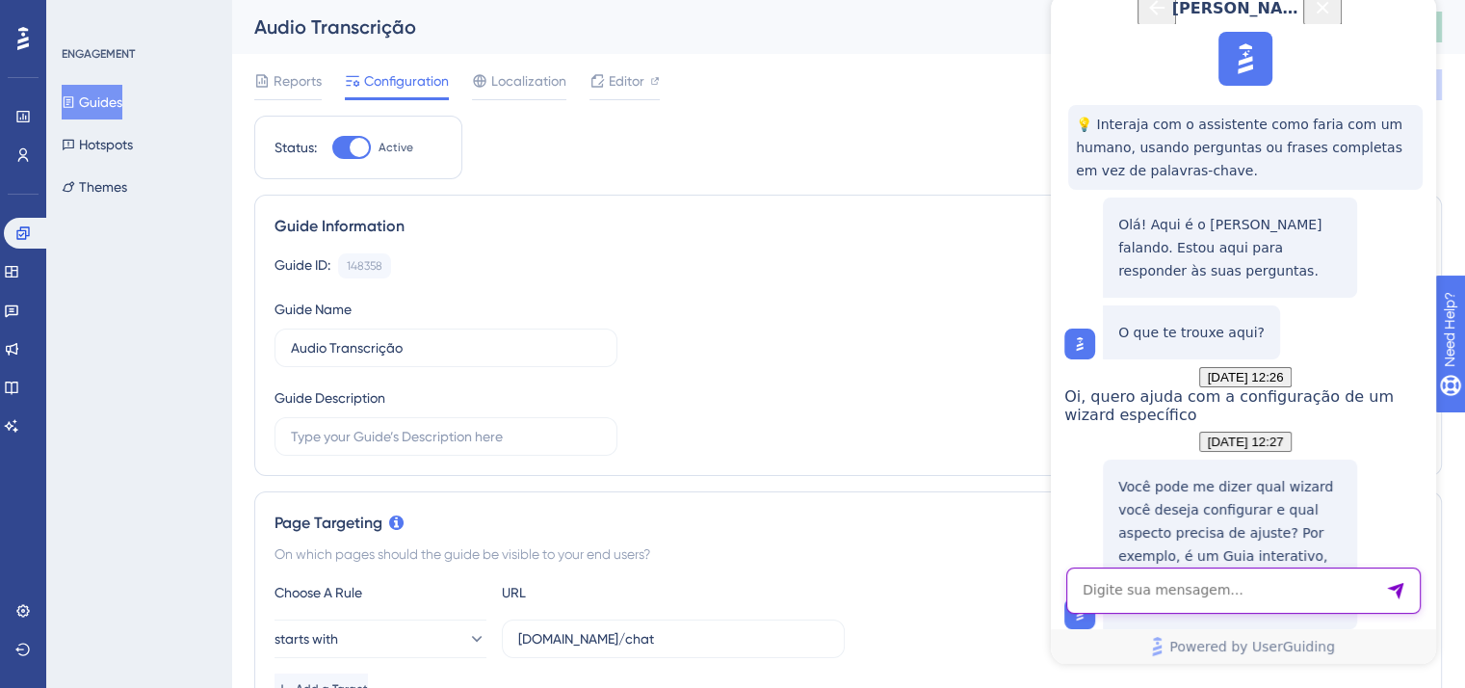
click at [1110, 595] on textarea "AI Assistant Text Input" at bounding box center [1243, 590] width 354 height 46
type textarea "Tudo está correto. Já o guide não aparece nem no preview do UserGuiding"
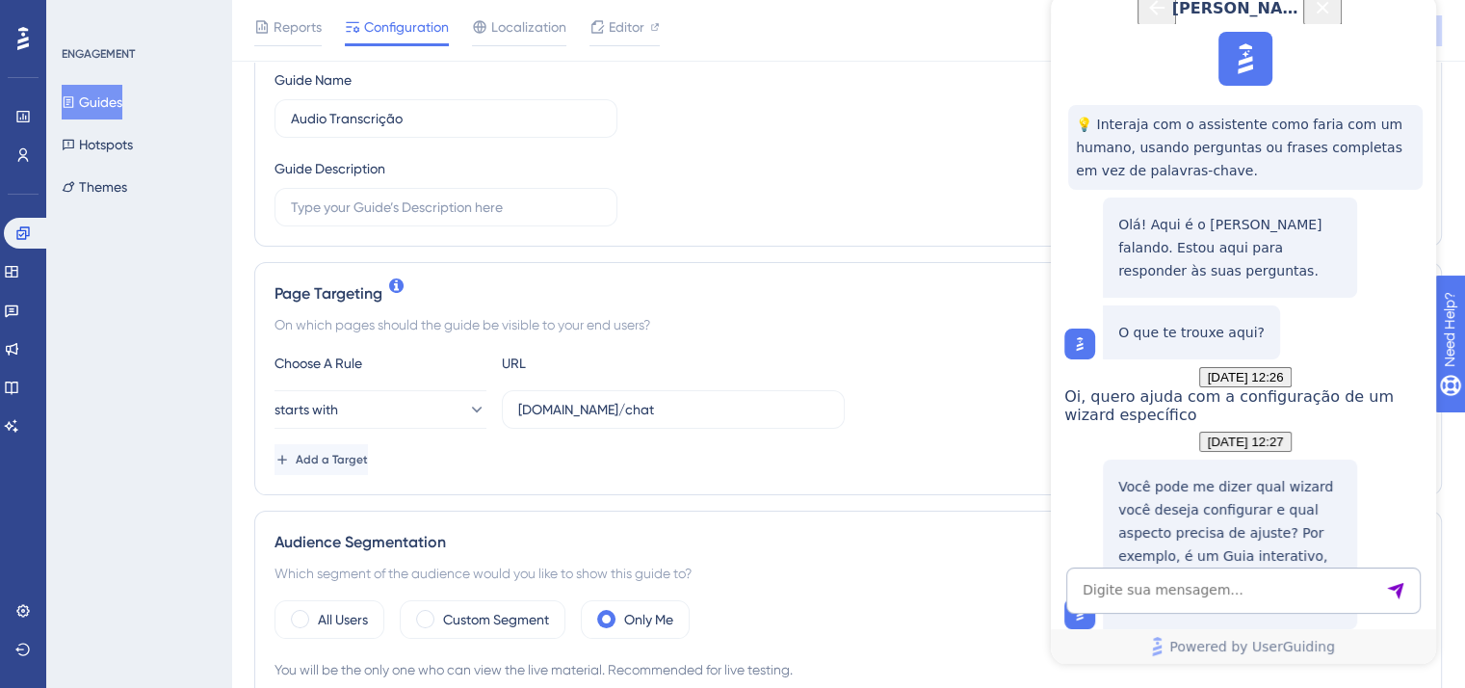
scroll to position [289, 0]
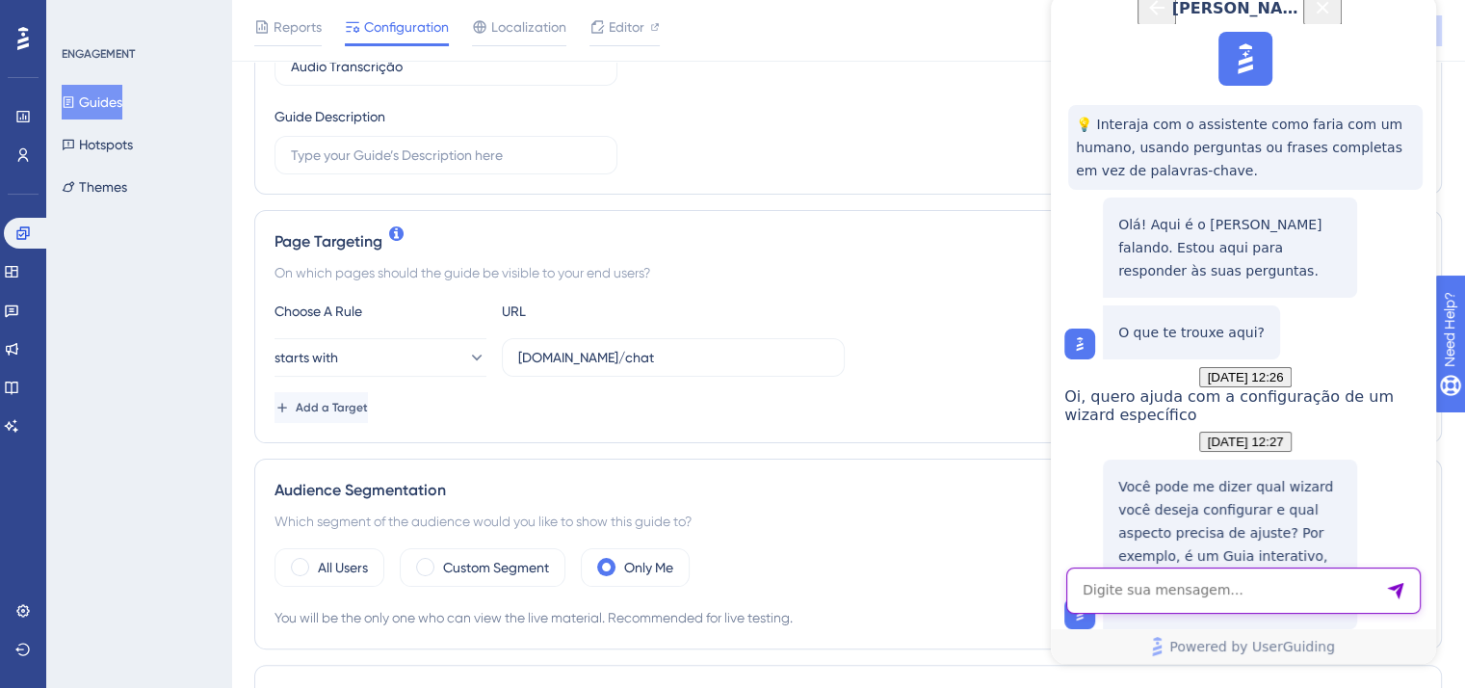
click at [1278, 581] on textarea "AI Assistant Text Input" at bounding box center [1243, 590] width 354 height 46
type textarea "Já fiz todos esses testes"
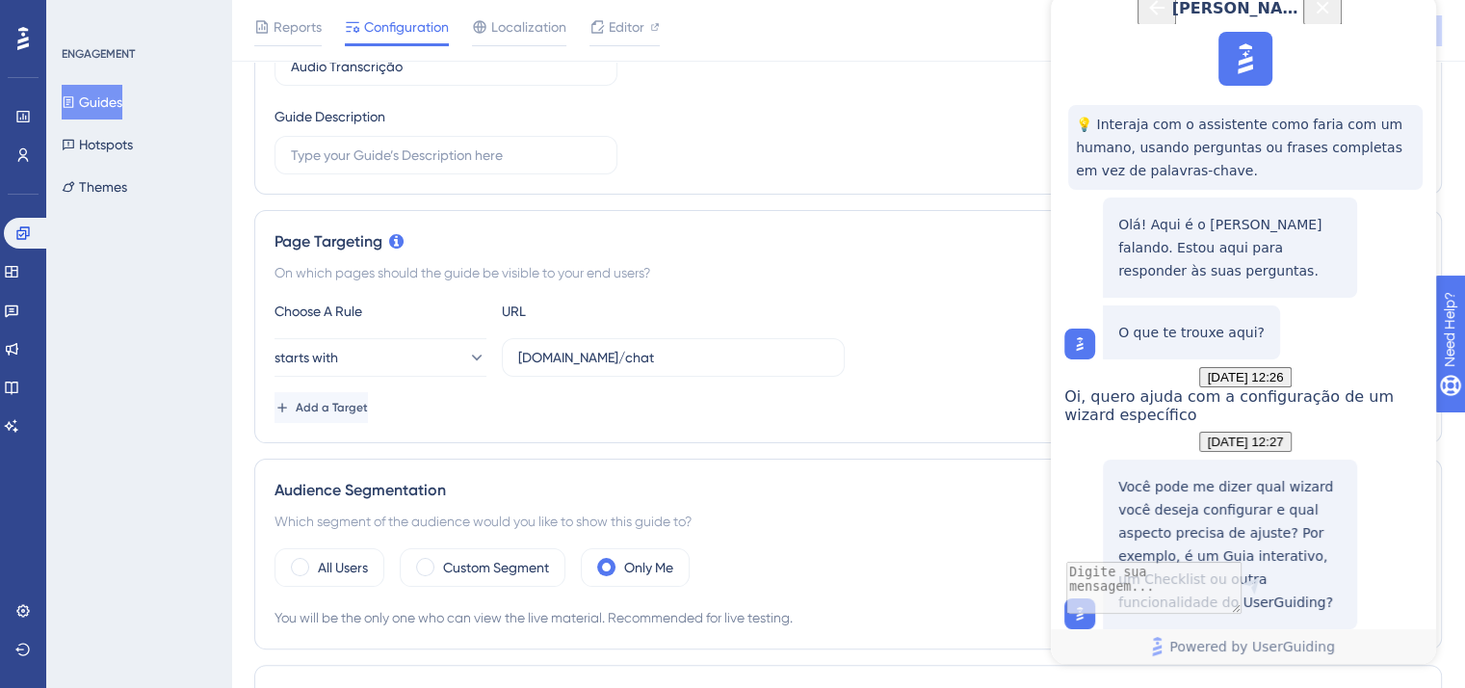
scroll to position [6346, 0]
click at [92, 91] on button "Guides" at bounding box center [92, 102] width 61 height 35
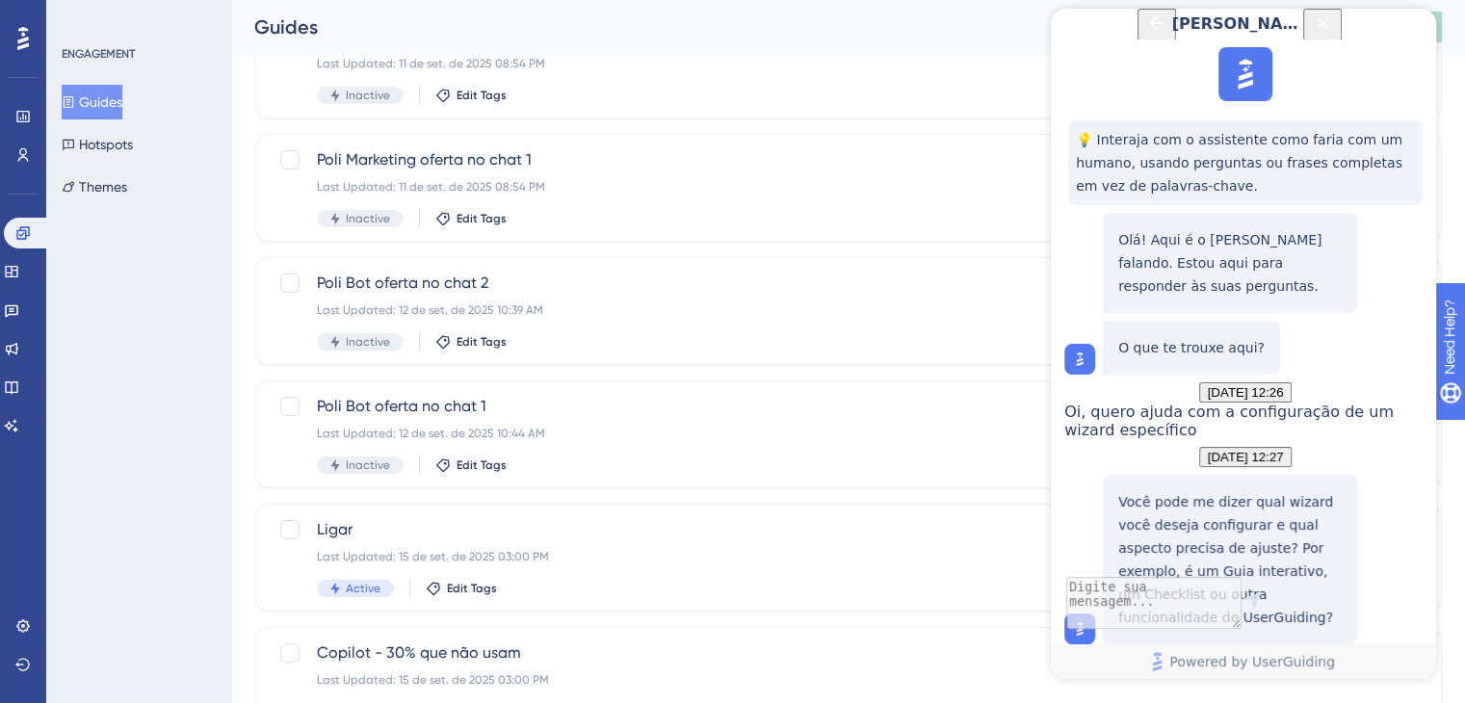
scroll to position [385, 0]
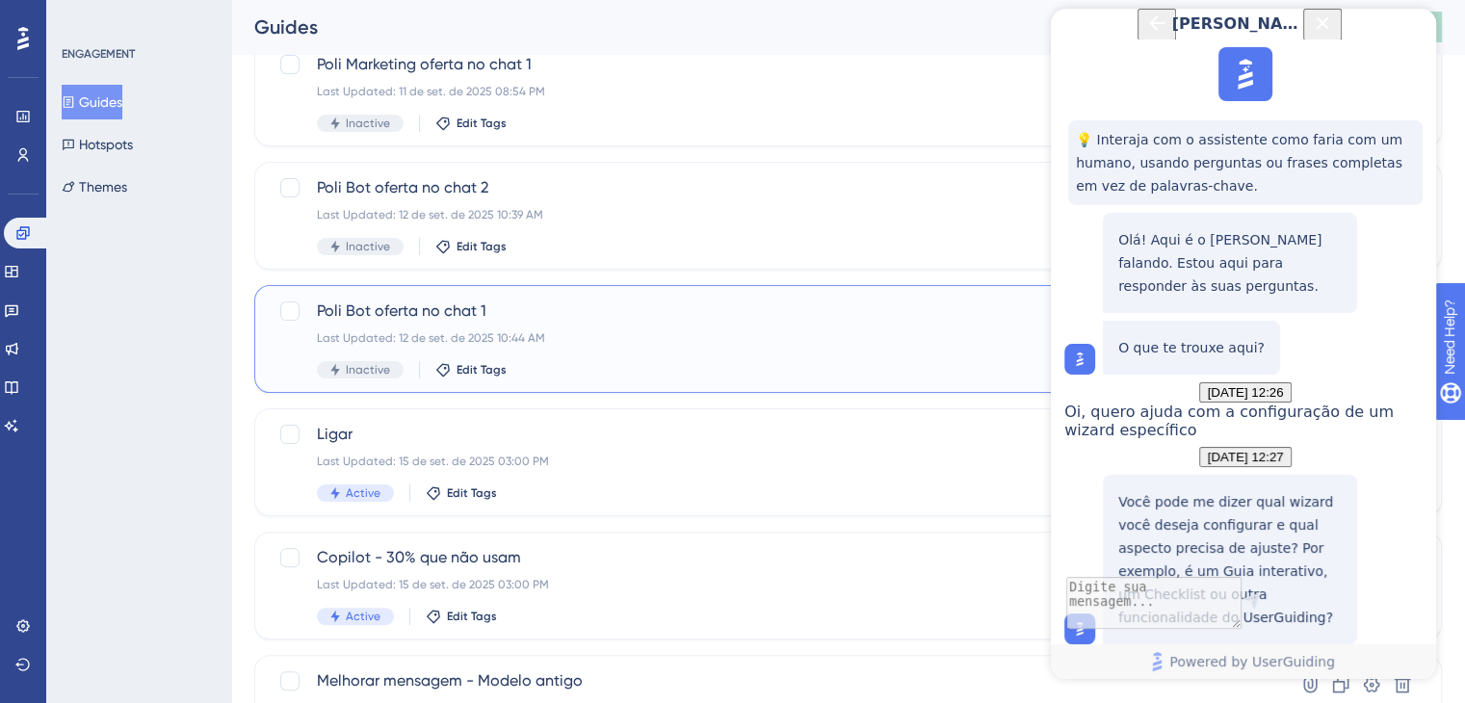
click at [585, 330] on div "Last Updated: 12 de set. de 2025 10:44 AM" at bounding box center [771, 337] width 908 height 15
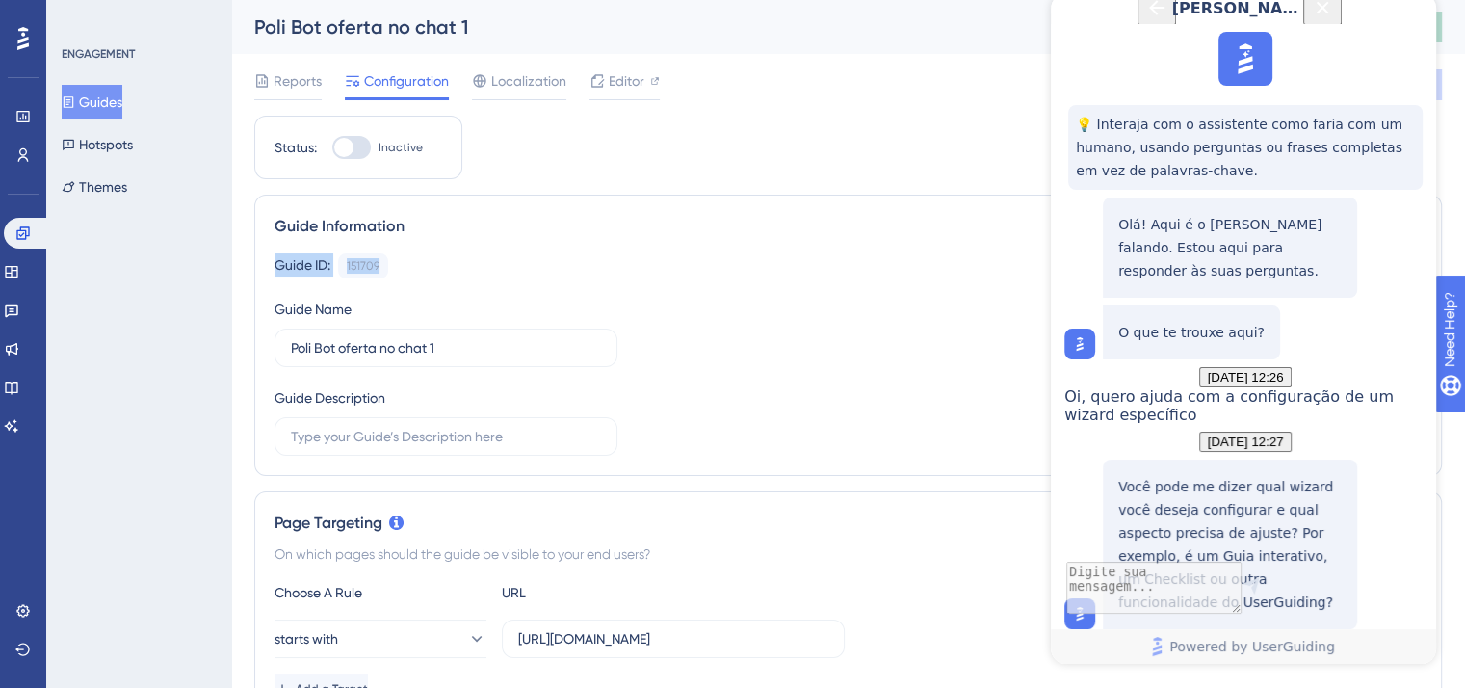
drag, startPoint x: 385, startPoint y: 262, endPoint x: 274, endPoint y: 267, distance: 110.8
click at [274, 267] on div "Guide ID: 151709 Copy" at bounding box center [847, 265] width 1147 height 25
copy div "Guide ID: 151709"
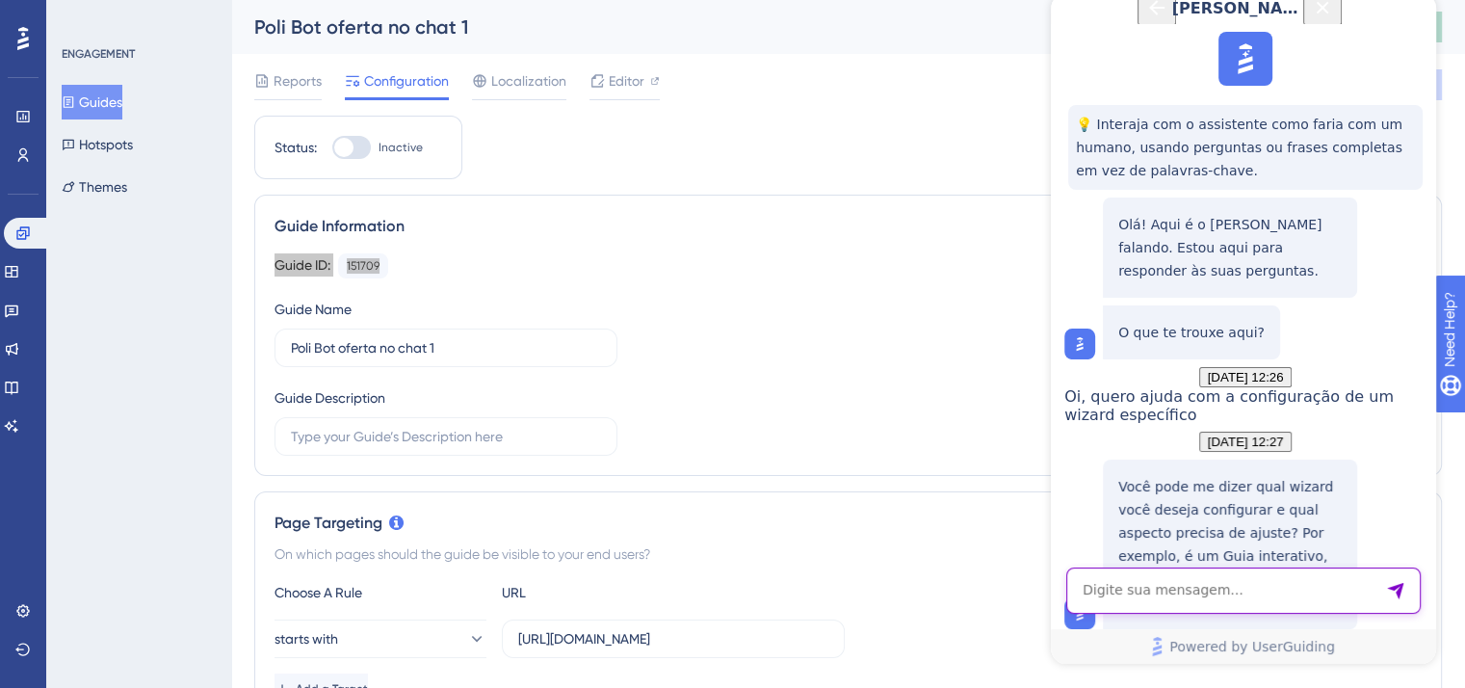
click at [1153, 590] on textarea "AI Assistant Text Input" at bounding box center [1243, 590] width 354 height 46
type textarea "Ok, vamos par outro guia com problema"
click at [1154, 574] on textarea "AI Assistant Text Input" at bounding box center [1243, 590] width 354 height 46
paste textarea "Guide ID: 151709"
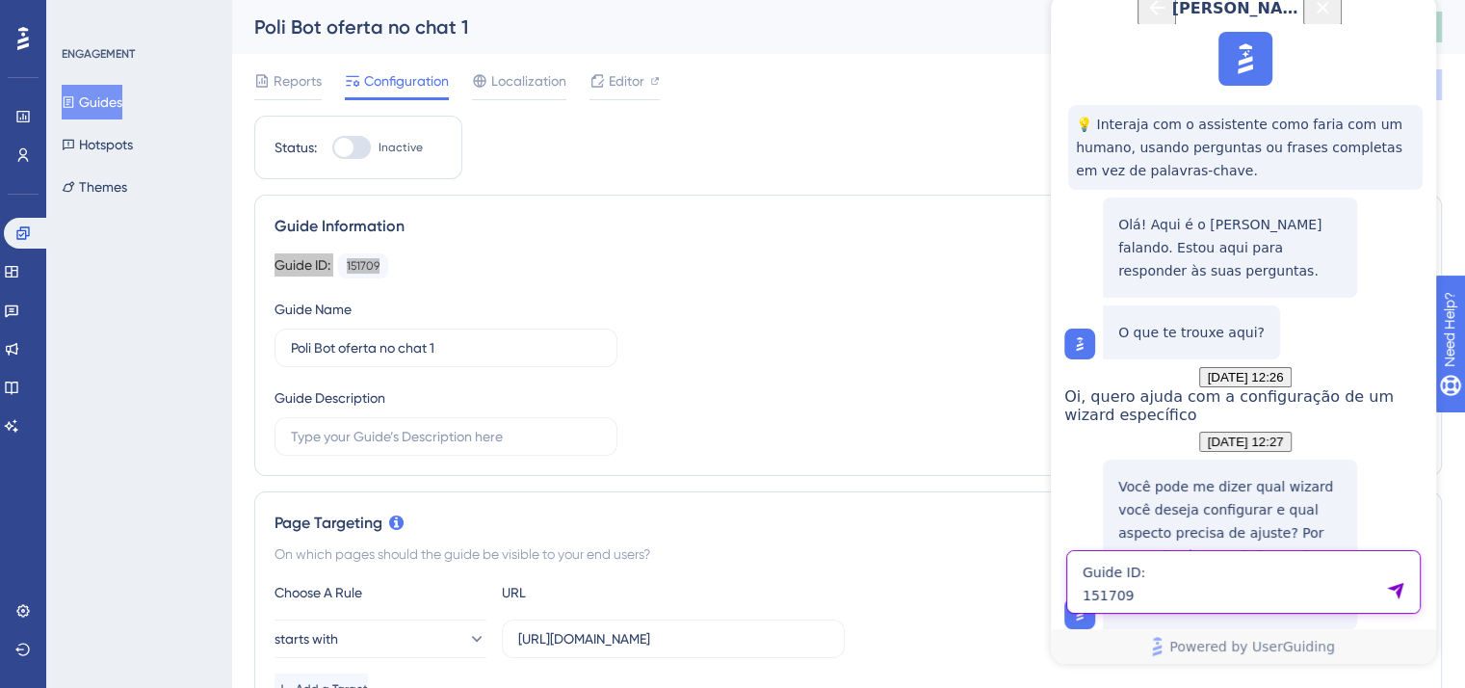
type textarea "Guide ID: 151709"
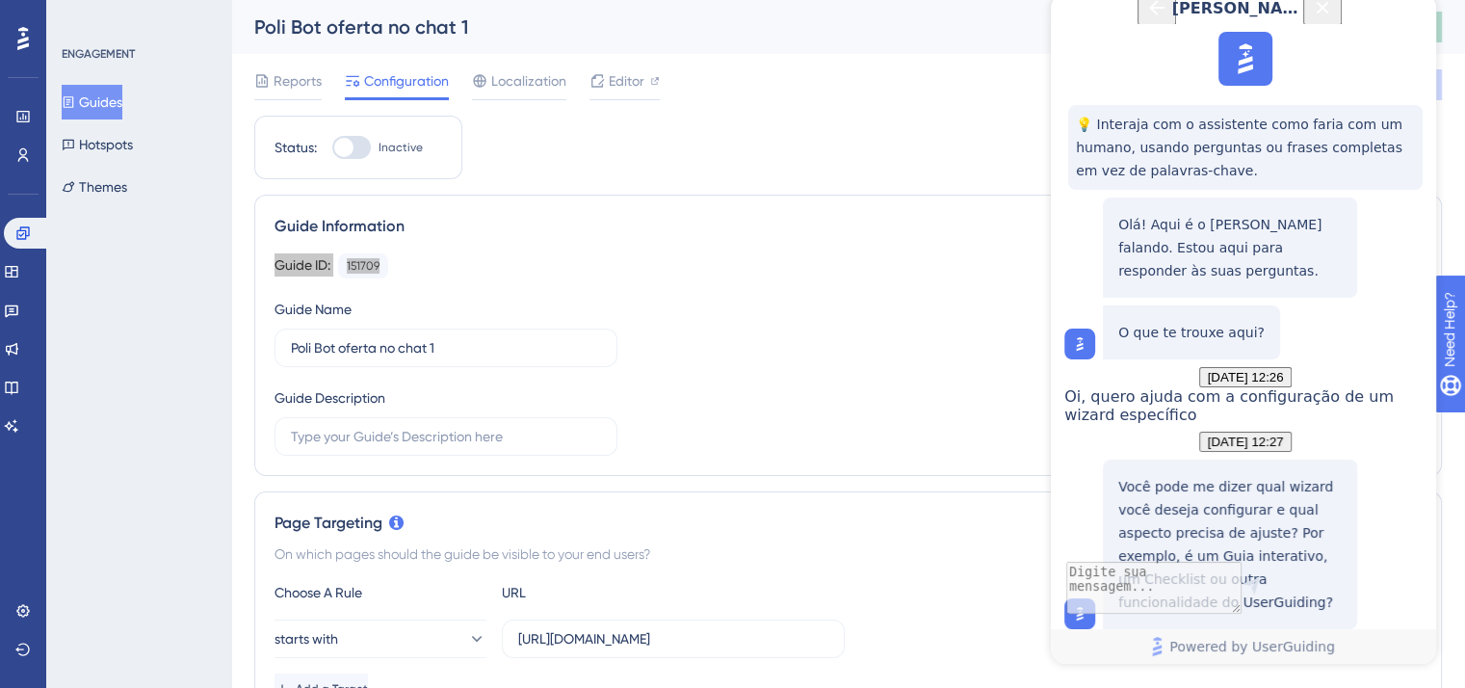
scroll to position [7031, 0]
click at [610, 69] on span "Editor" at bounding box center [627, 80] width 36 height 23
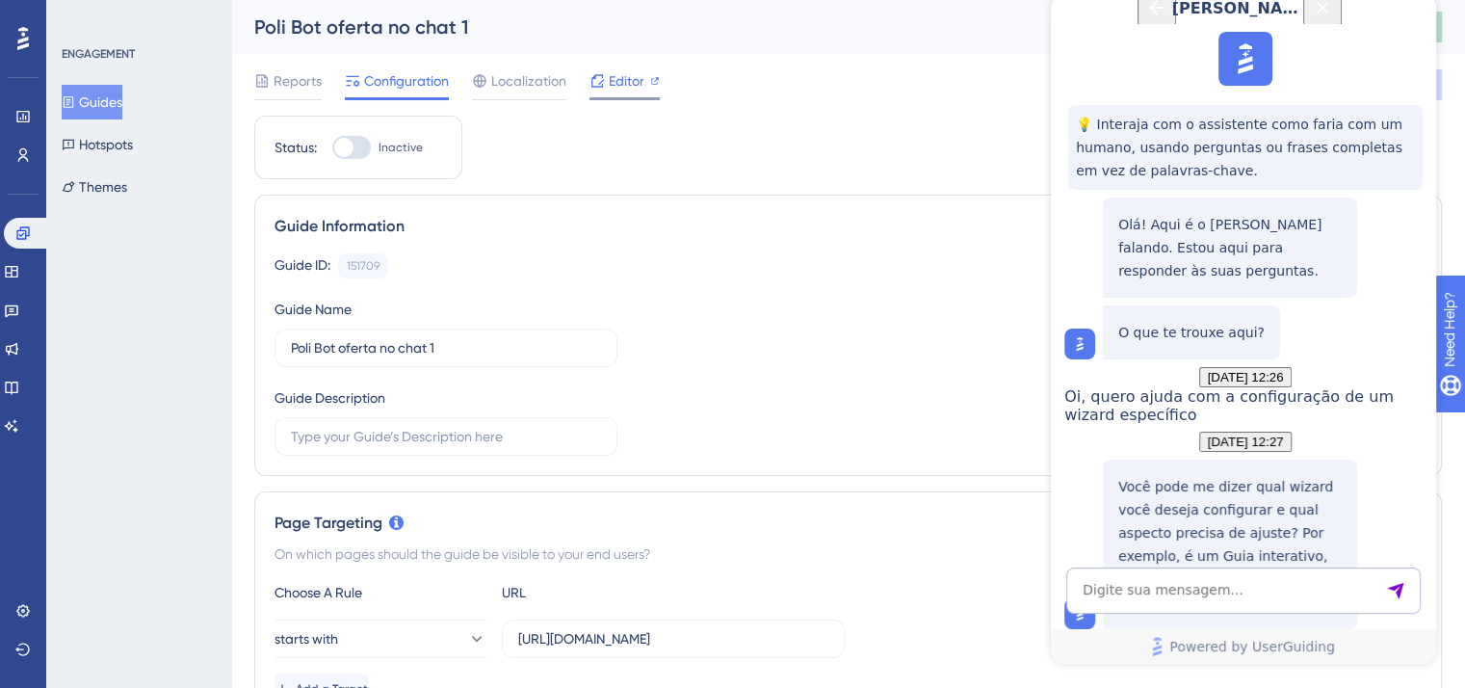
scroll to position [7191, 0]
click at [1263, 586] on textarea "AI Assistant Text Input" at bounding box center [1243, 590] width 354 height 46
paste textarea "CSS selector .chatNotFoundContainer"
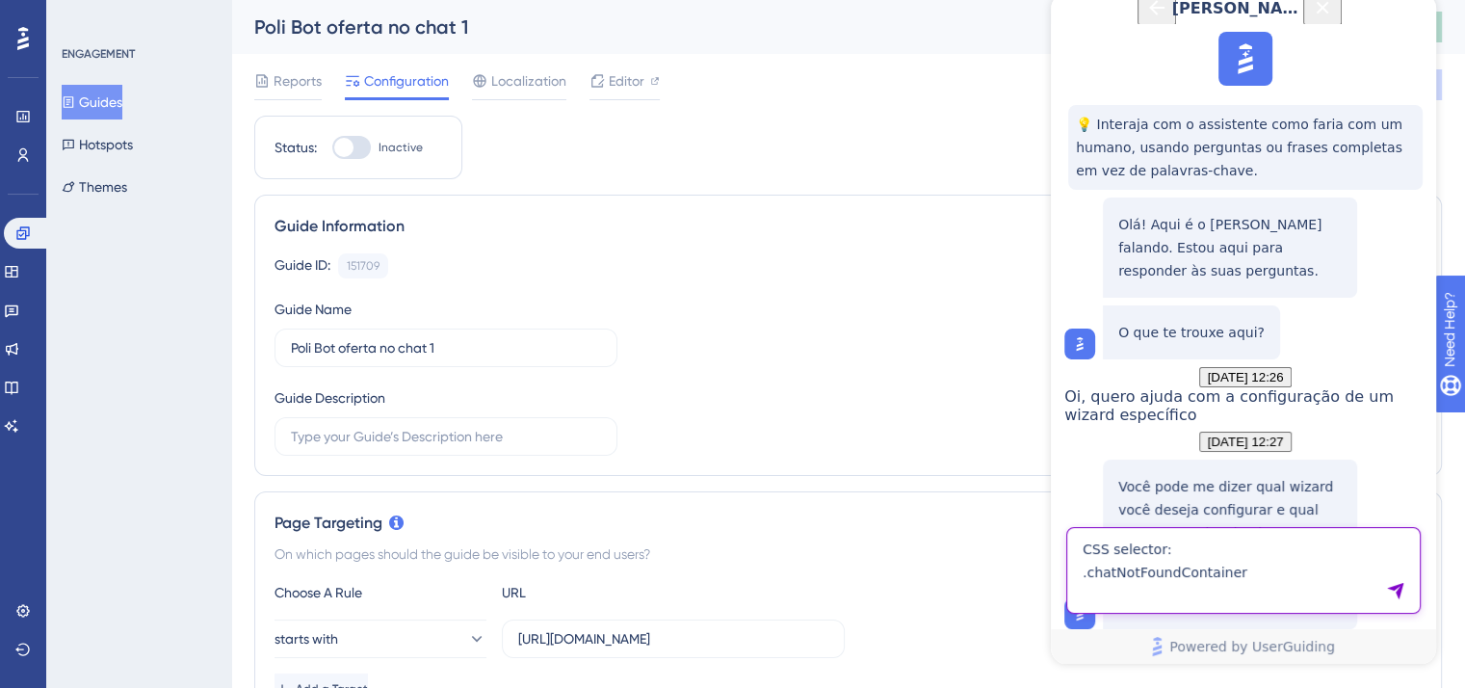
type textarea "CSS selector: .chatNotFoundContainer"
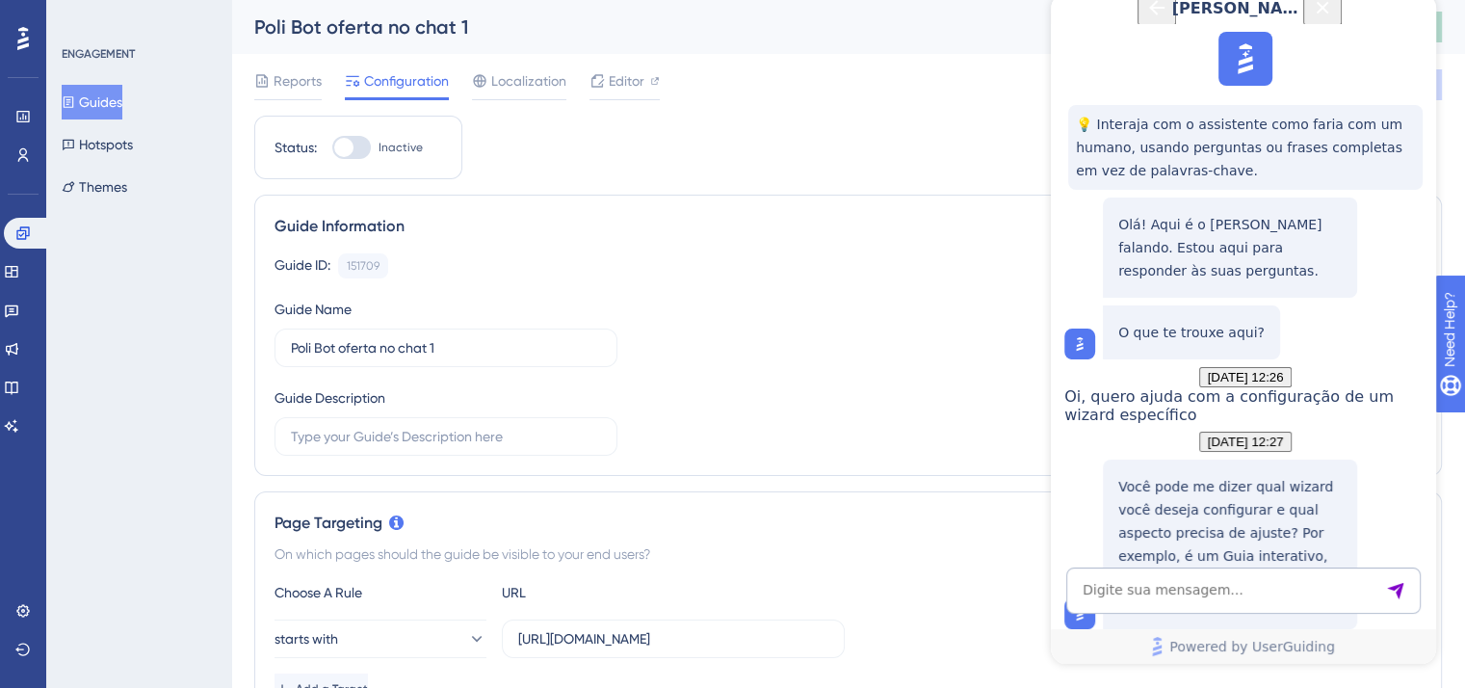
scroll to position [7615, 0]
click at [1263, 586] on textarea "AI Assistant Text Input" at bounding box center [1243, 590] width 354 height 46
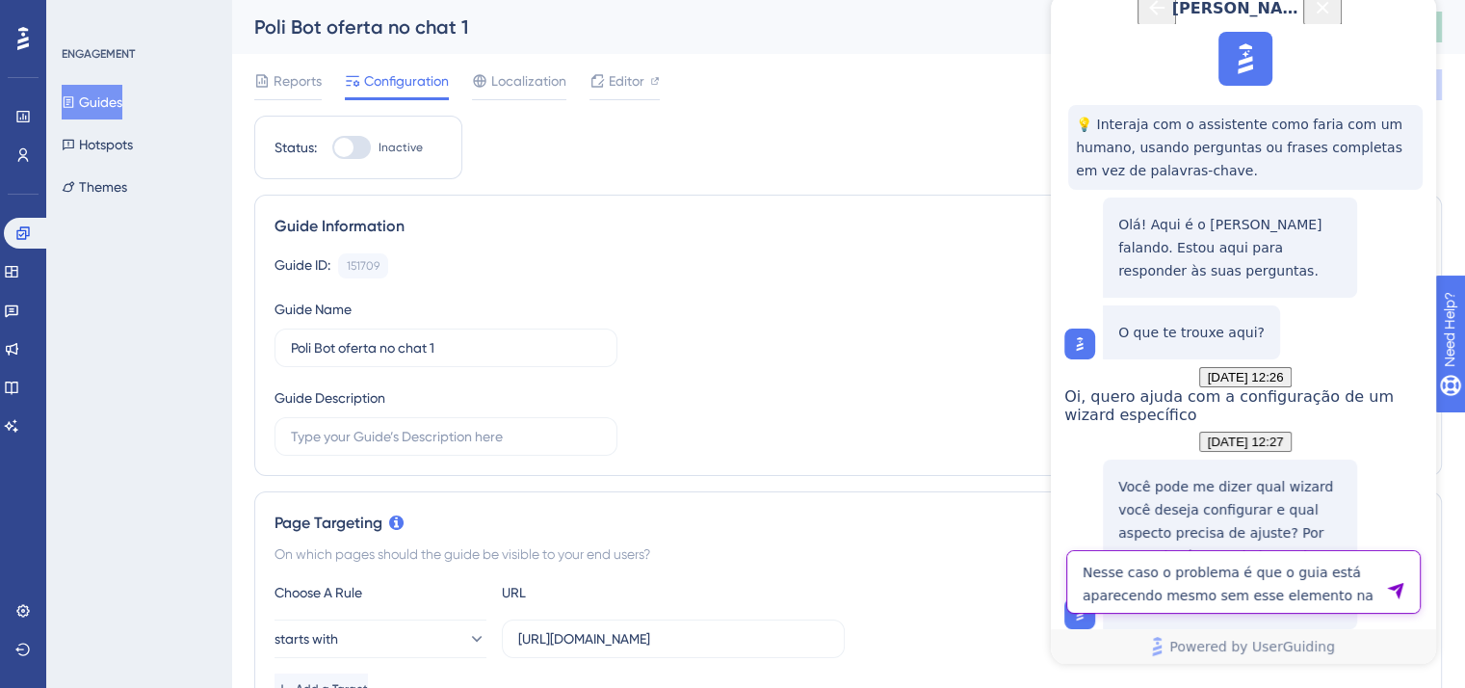
type textarea "Nesse caso o problema é que o guia está aparecendo mesmo sem esse elemento na t…"
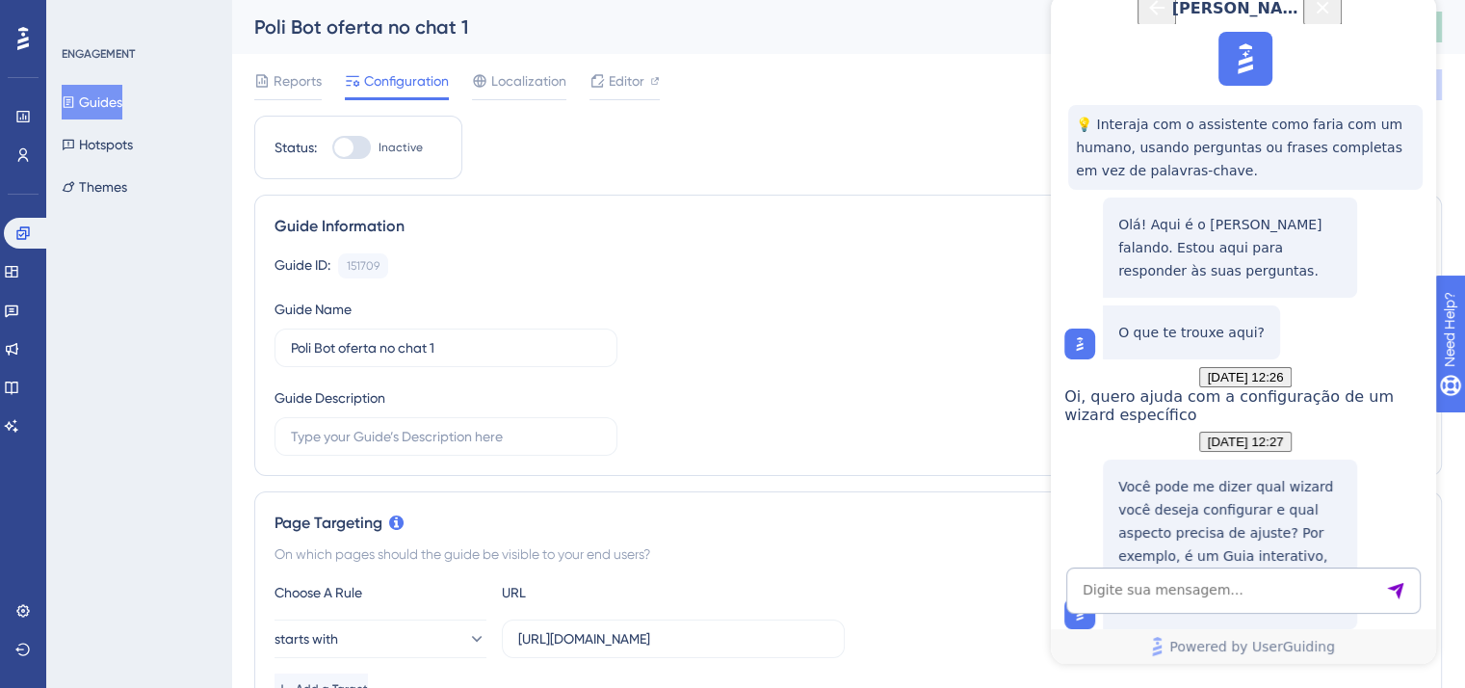
scroll to position [8085, 0]
click at [1263, 586] on textarea "AI Assistant Text Input" at bounding box center [1243, 590] width 354 height 46
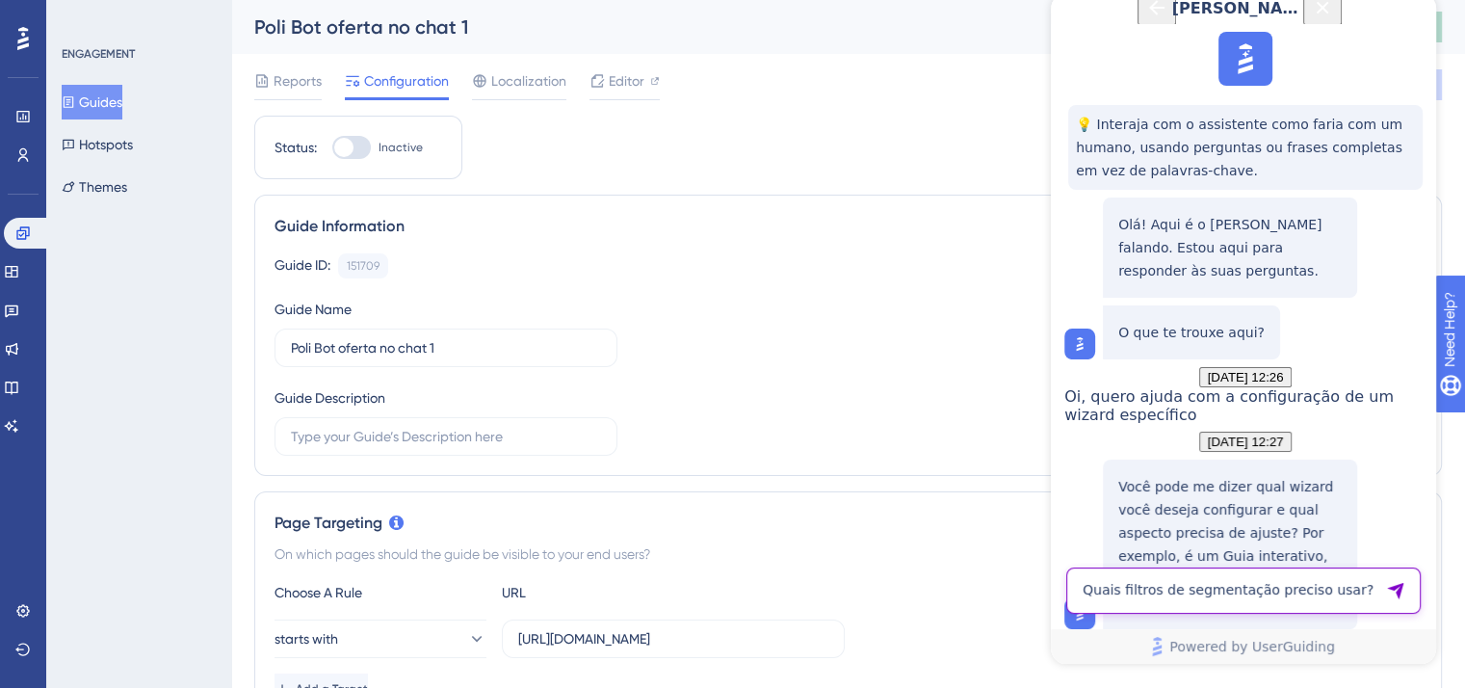
type textarea "Quais filtros de segmentação preciso usar?"
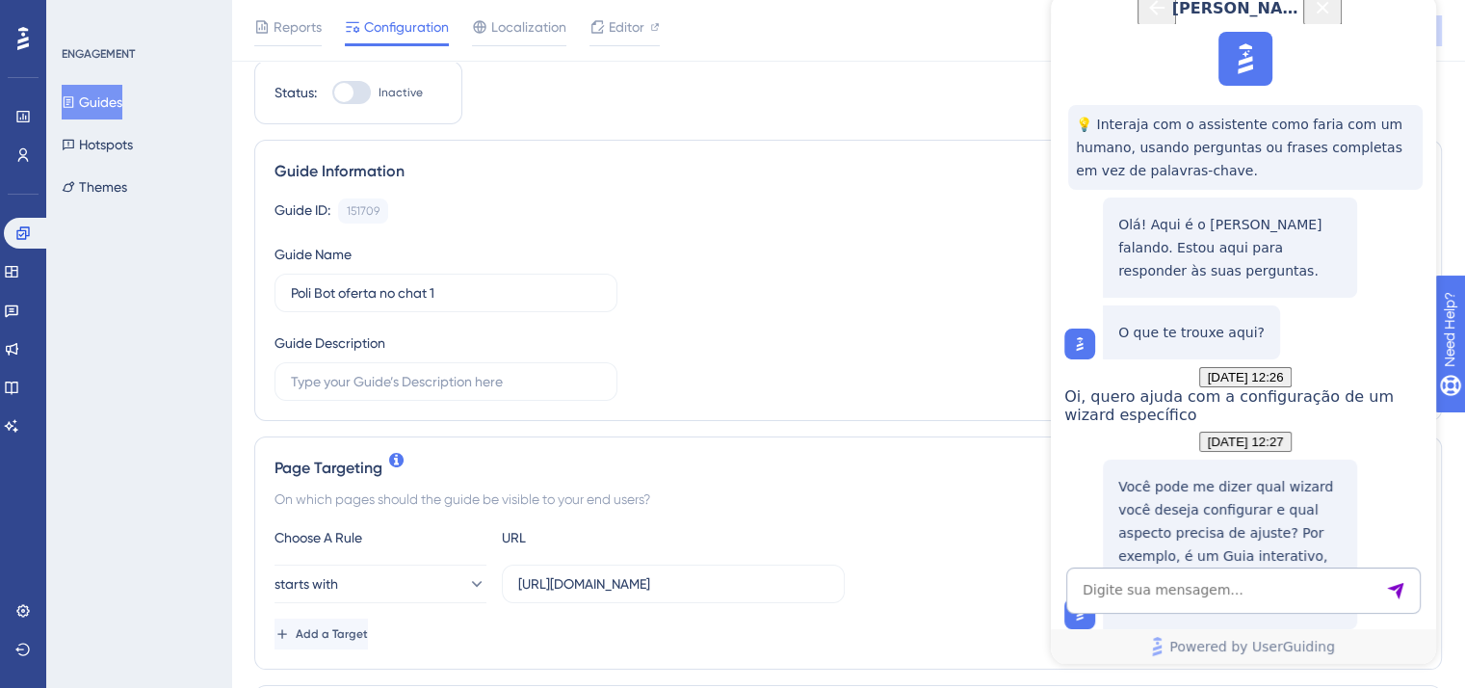
scroll to position [96, 0]
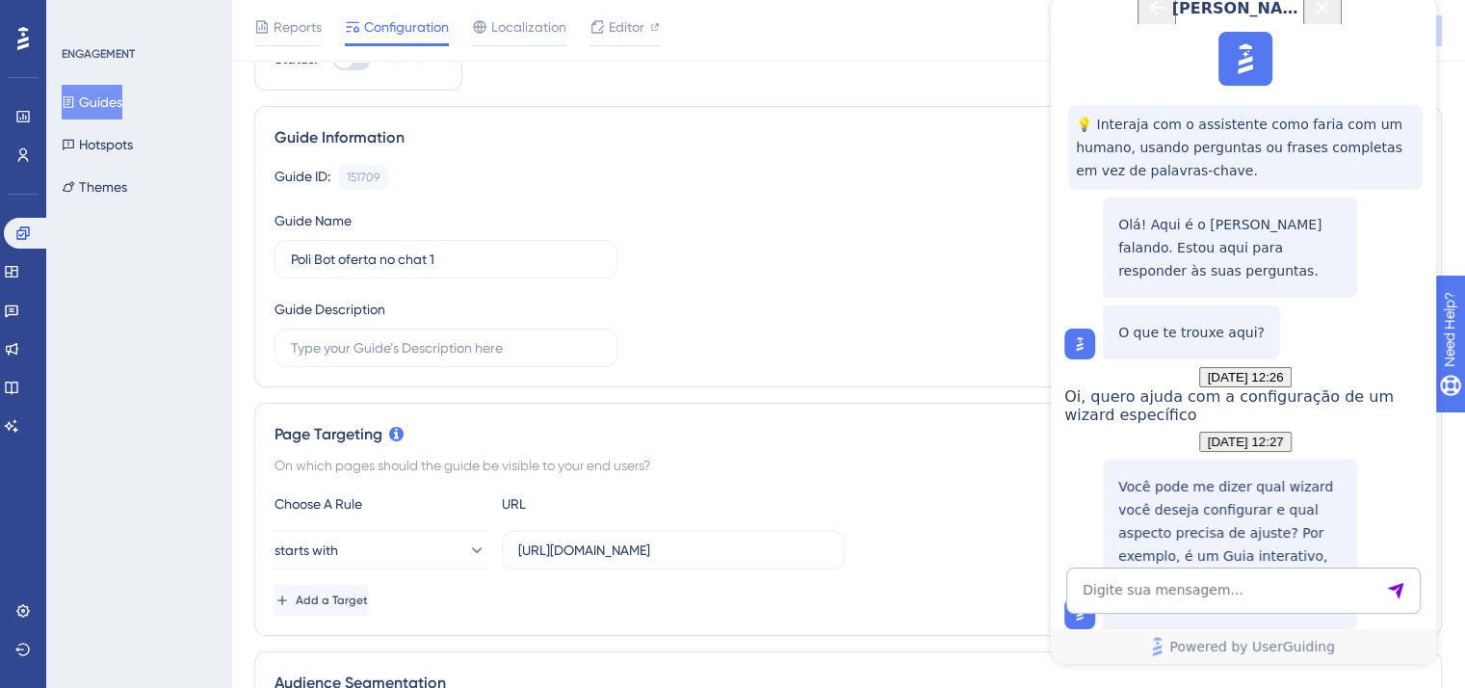
click at [1145, 19] on icon "Back Button" at bounding box center [1156, 7] width 23 height 23
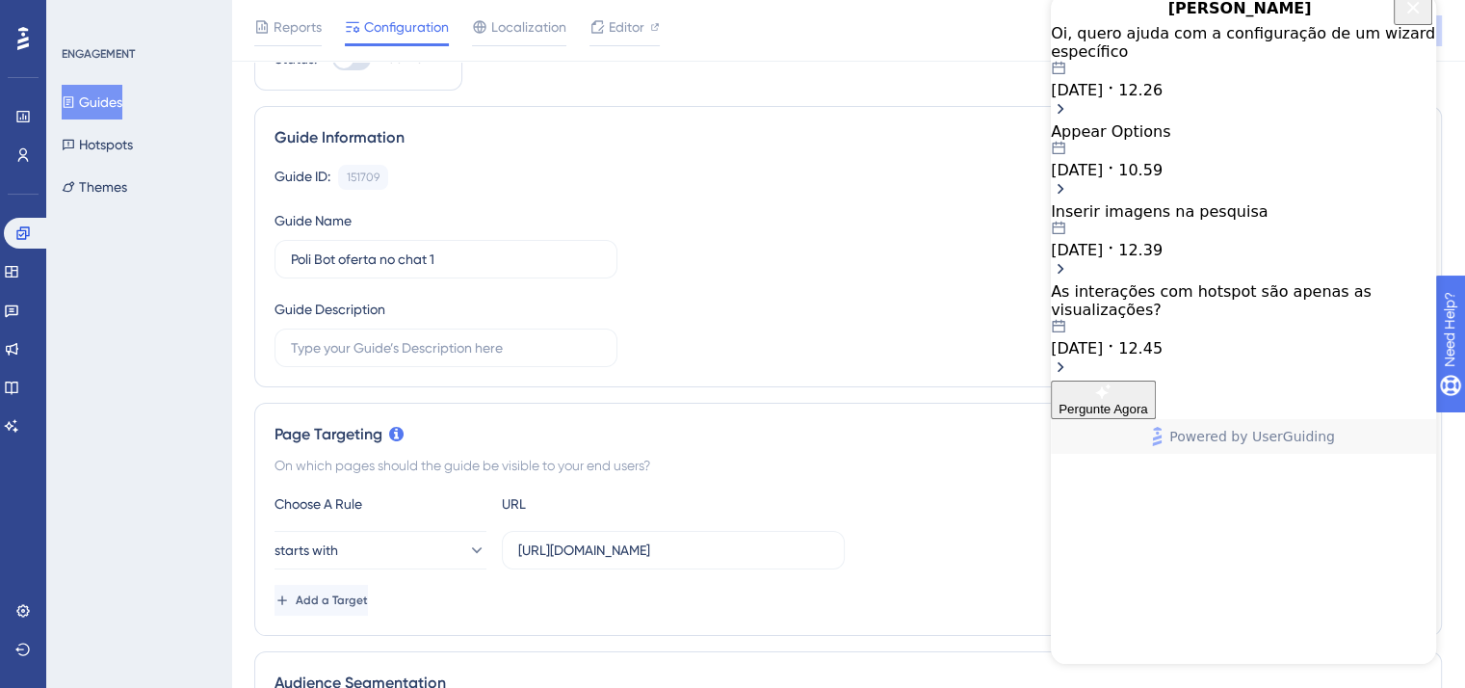
click at [1414, 19] on icon "Close Button" at bounding box center [1412, 7] width 23 height 23
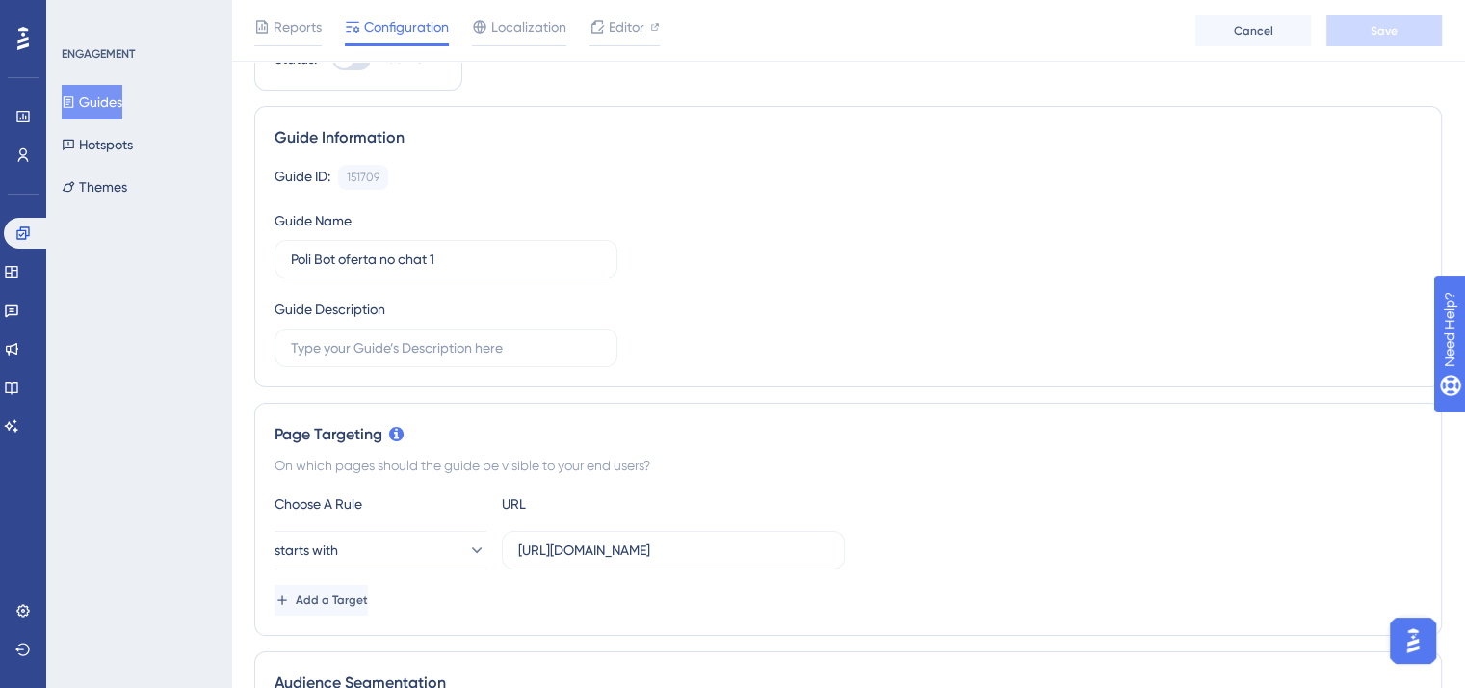
scroll to position [0, 0]
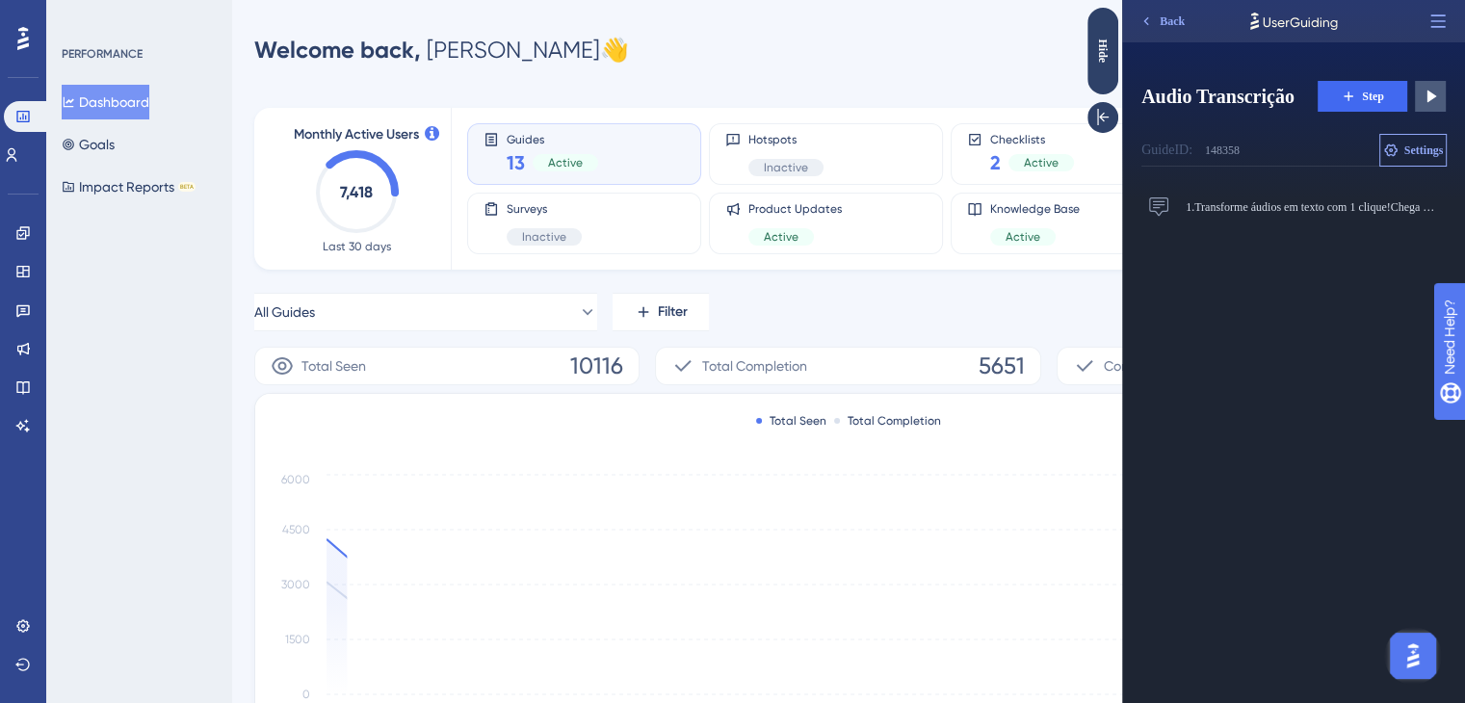
click at [1431, 143] on span "Settings" at bounding box center [1423, 150] width 39 height 15
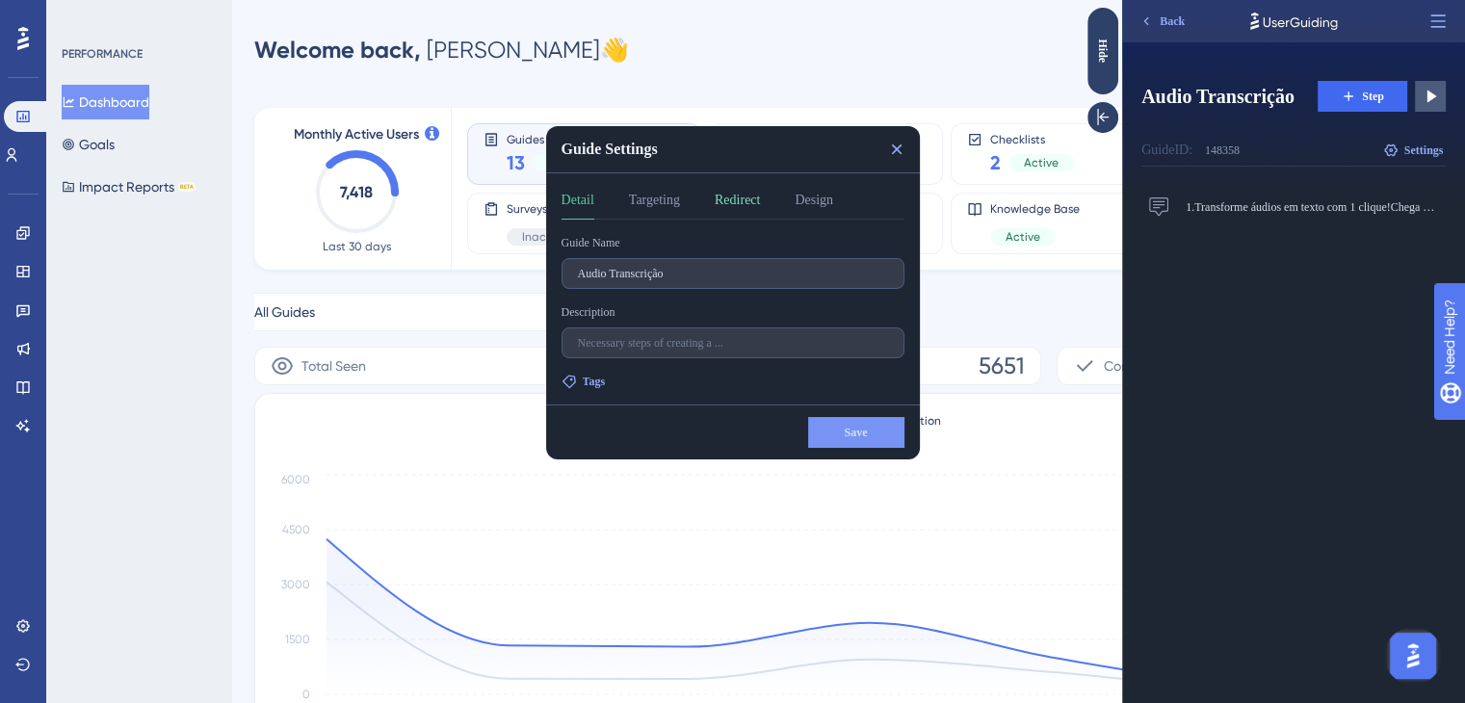
click at [749, 189] on button "Redirect" at bounding box center [736, 204] width 45 height 31
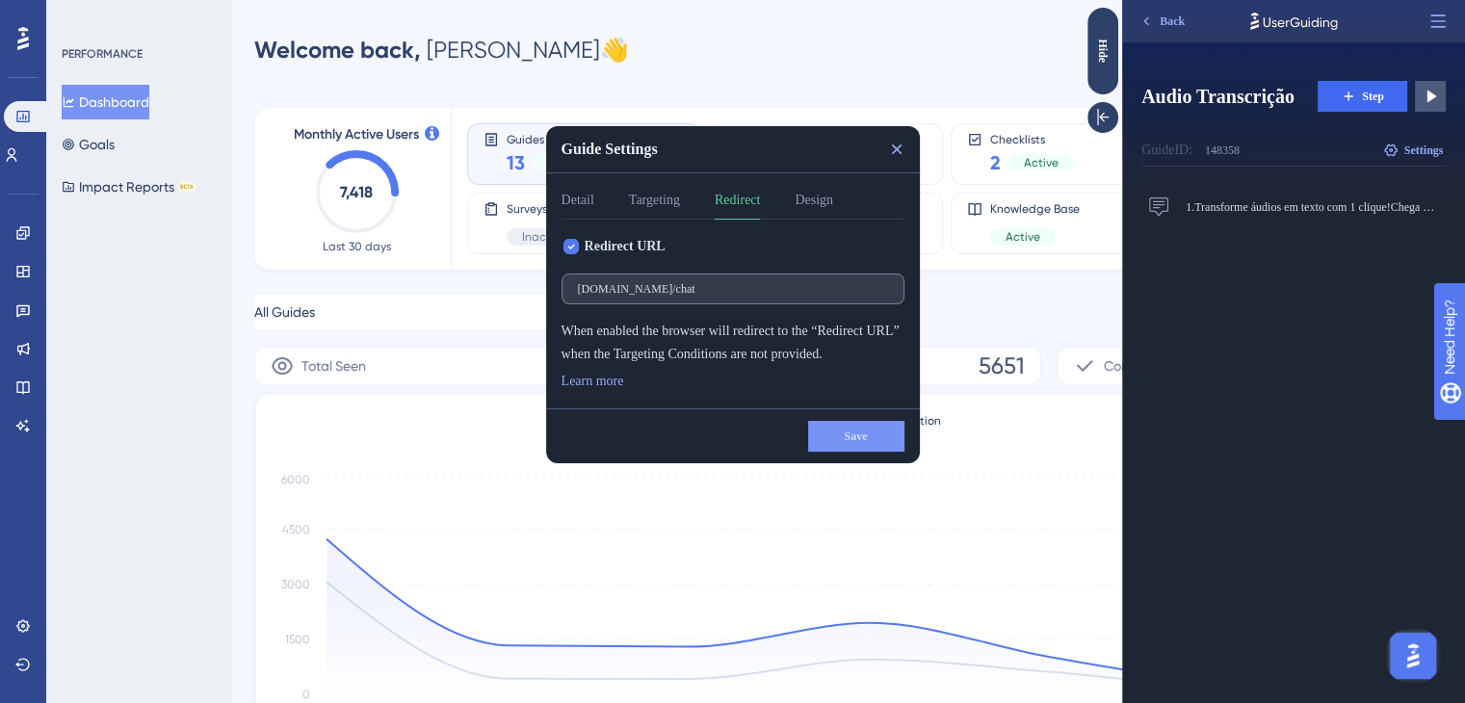
click at [805, 301] on label "[DOMAIN_NAME]/chat" at bounding box center [732, 288] width 343 height 31
click at [805, 296] on input "[DOMAIN_NAME]/chat" at bounding box center [733, 288] width 310 height 13
click at [887, 144] on icon at bounding box center [896, 149] width 19 height 19
